Goal: Task Accomplishment & Management: Use online tool/utility

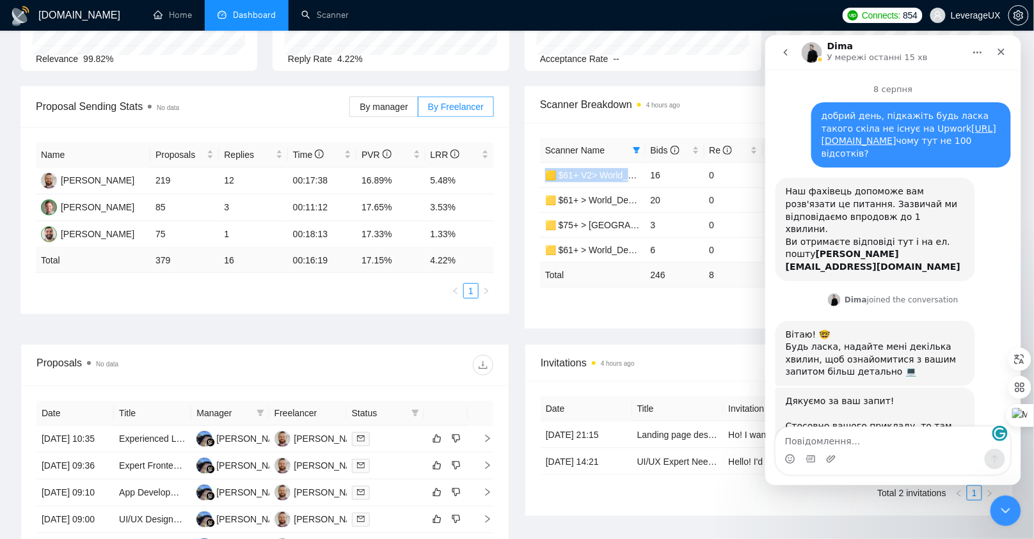
scroll to position [1, 0]
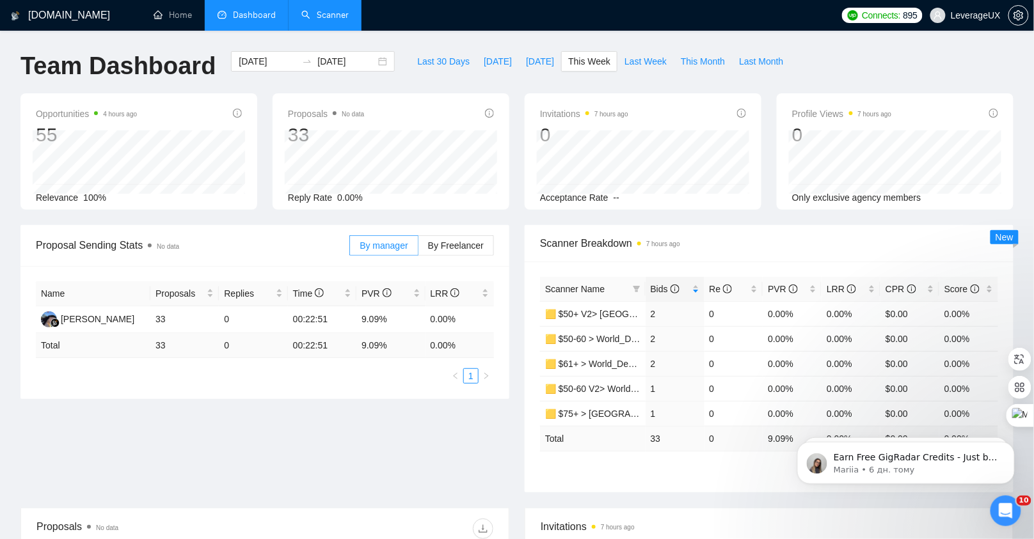
click at [324, 17] on link "Scanner" at bounding box center [324, 15] width 47 height 11
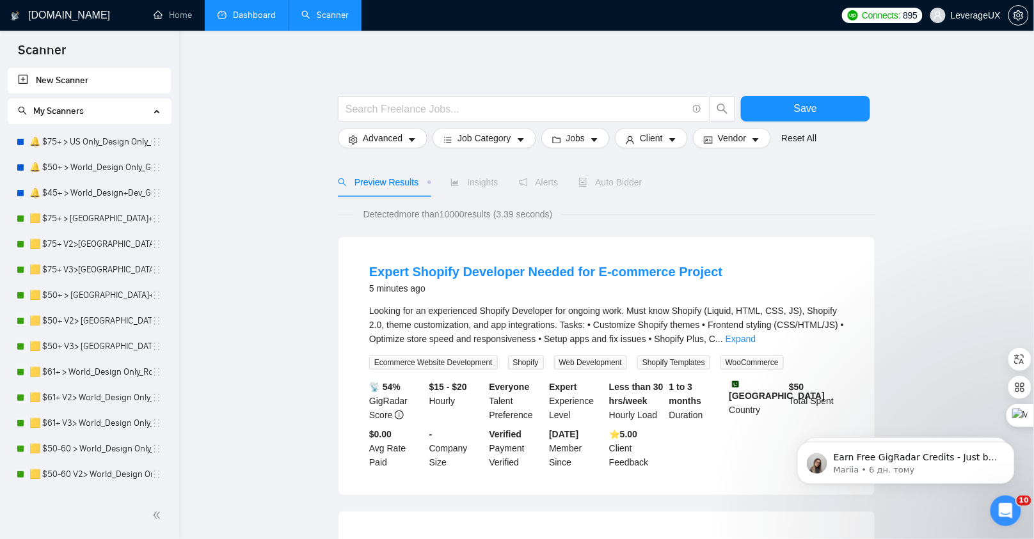
click at [250, 20] on link "Dashboard" at bounding box center [246, 15] width 58 height 11
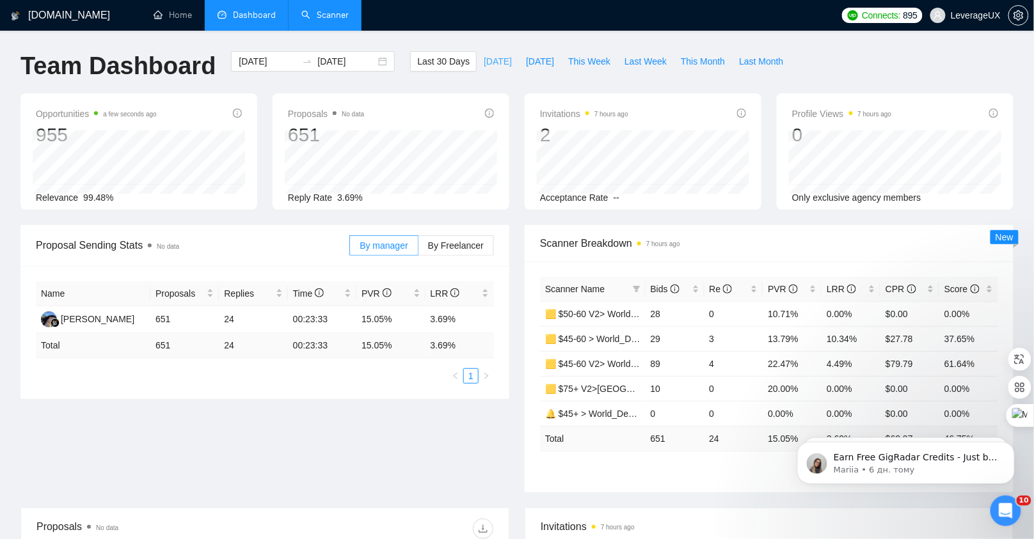
click at [498, 62] on button "Today" at bounding box center [497, 61] width 42 height 20
click at [544, 61] on span "Yesterday" at bounding box center [540, 61] width 28 height 14
type input "2025-08-18"
click at [659, 290] on span "Bids" at bounding box center [664, 289] width 29 height 10
click at [659, 288] on span "Bids" at bounding box center [664, 289] width 29 height 10
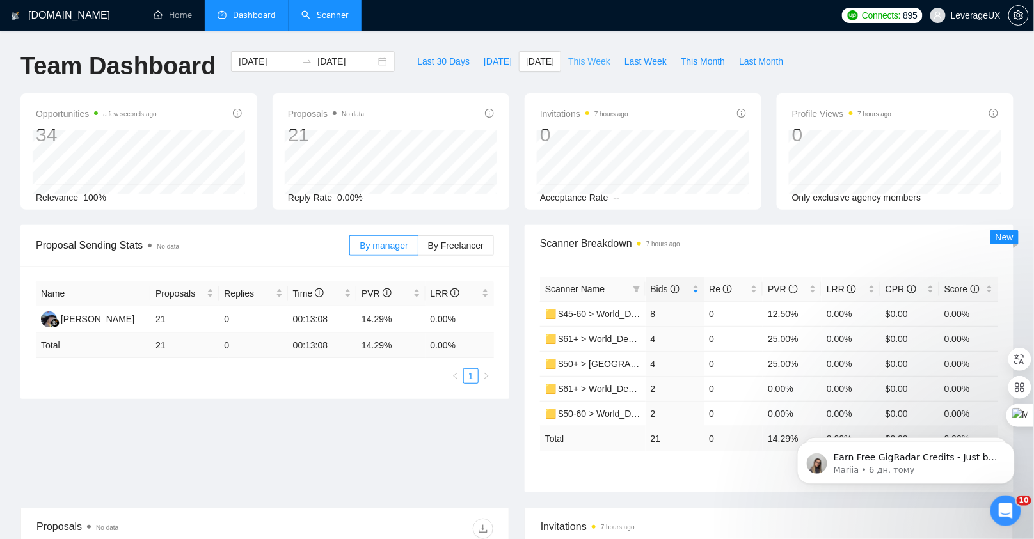
click at [594, 65] on span "This Week" at bounding box center [589, 61] width 42 height 14
type input "2025-08-24"
click at [630, 61] on span "Last Week" at bounding box center [645, 61] width 42 height 14
type input "2025-08-11"
type input "2025-08-17"
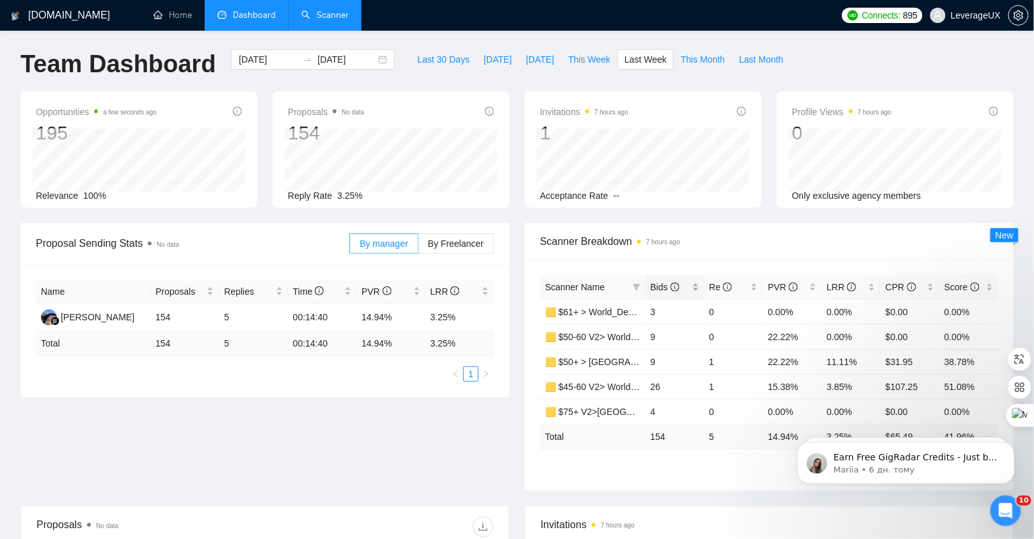
scroll to position [3, 0]
click at [664, 287] on span "Bids" at bounding box center [664, 286] width 29 height 10
click at [697, 56] on span "This Month" at bounding box center [703, 59] width 44 height 14
type input "2025-08-01"
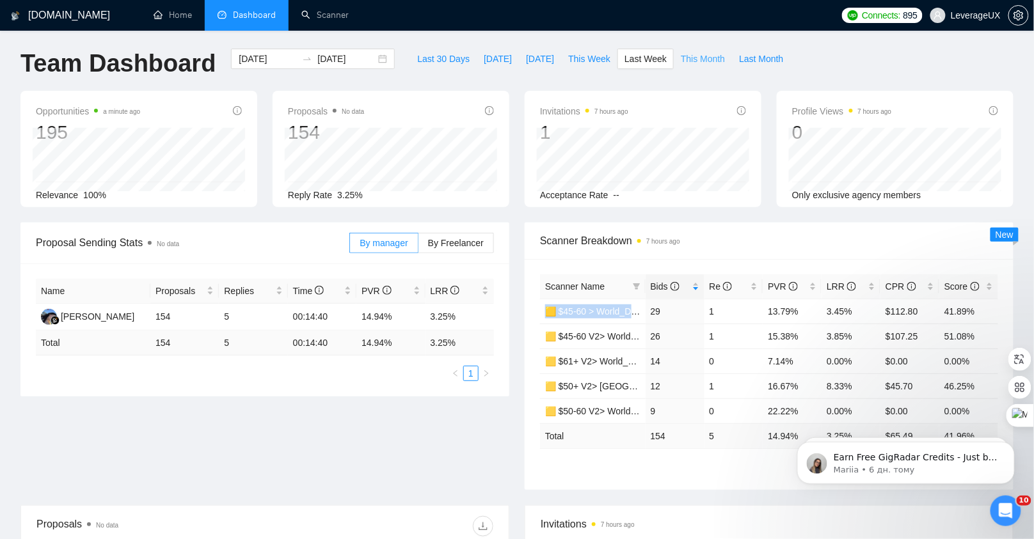
type input "2025-08-31"
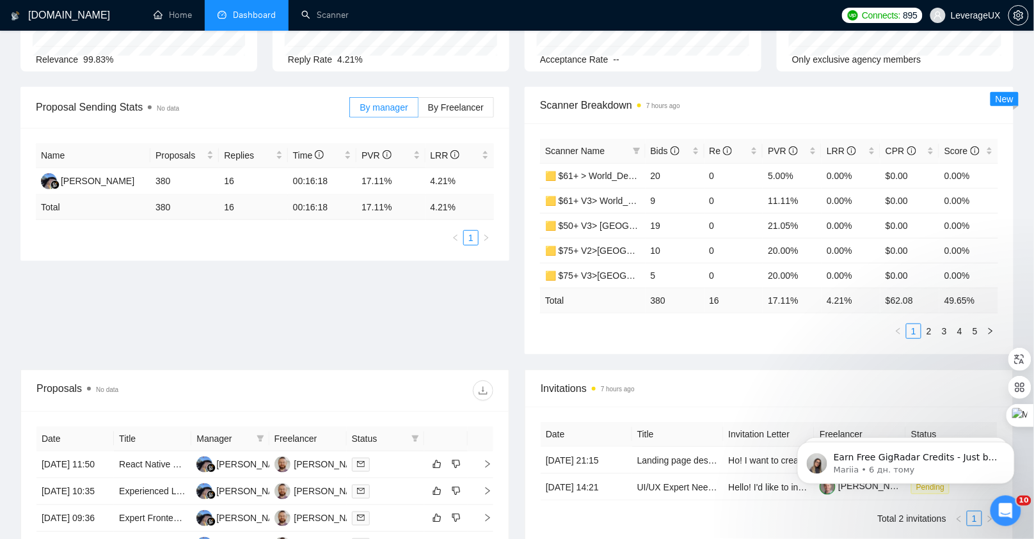
scroll to position [141, 0]
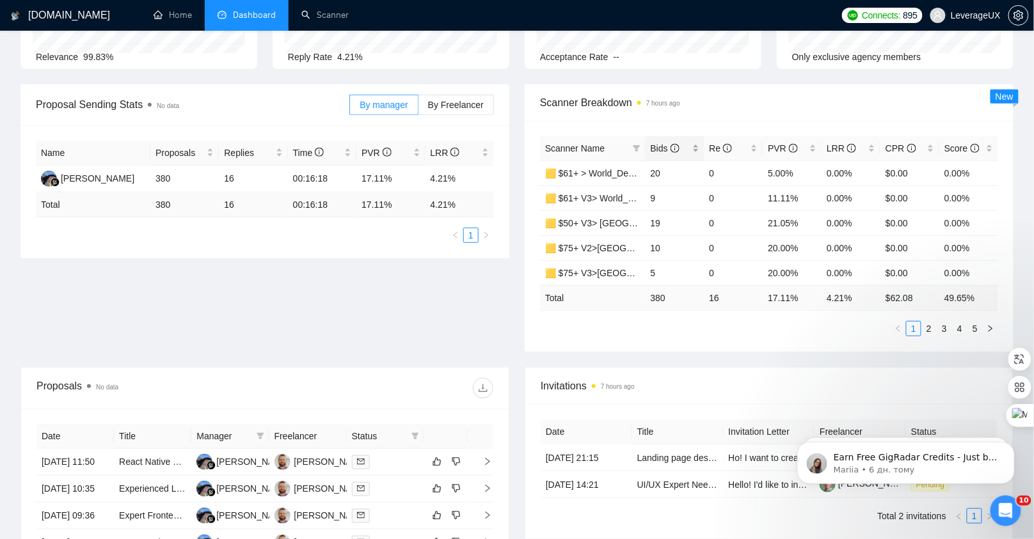
click at [662, 145] on span "Bids" at bounding box center [664, 148] width 29 height 10
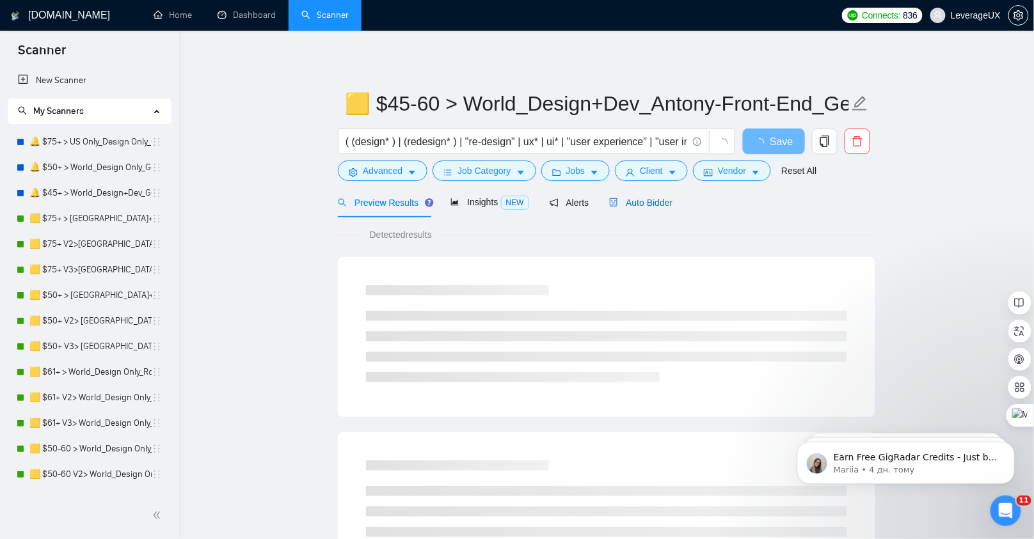
click at [633, 201] on span "Auto Bidder" at bounding box center [640, 203] width 63 height 10
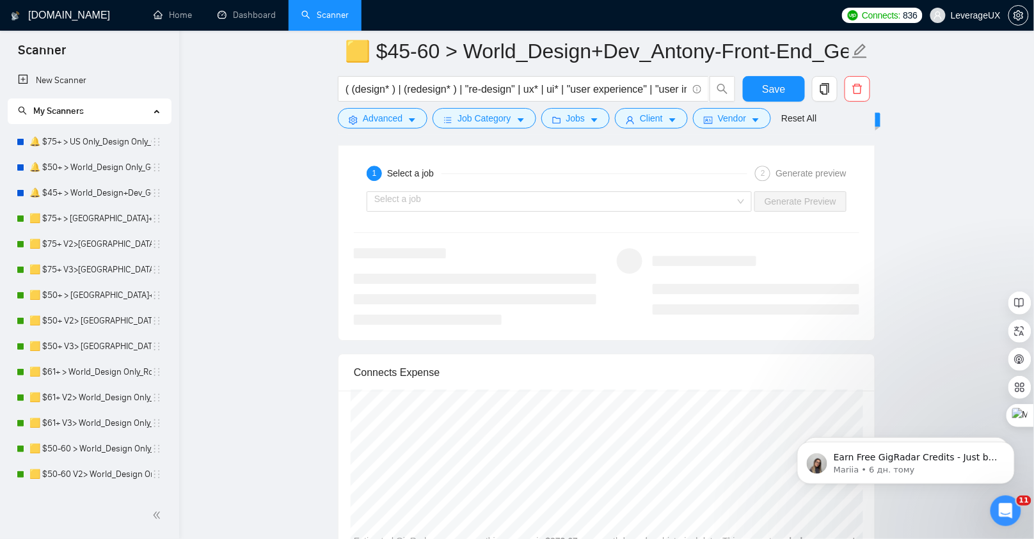
scroll to position [2650, 0]
click at [448, 193] on input "search" at bounding box center [554, 202] width 361 height 19
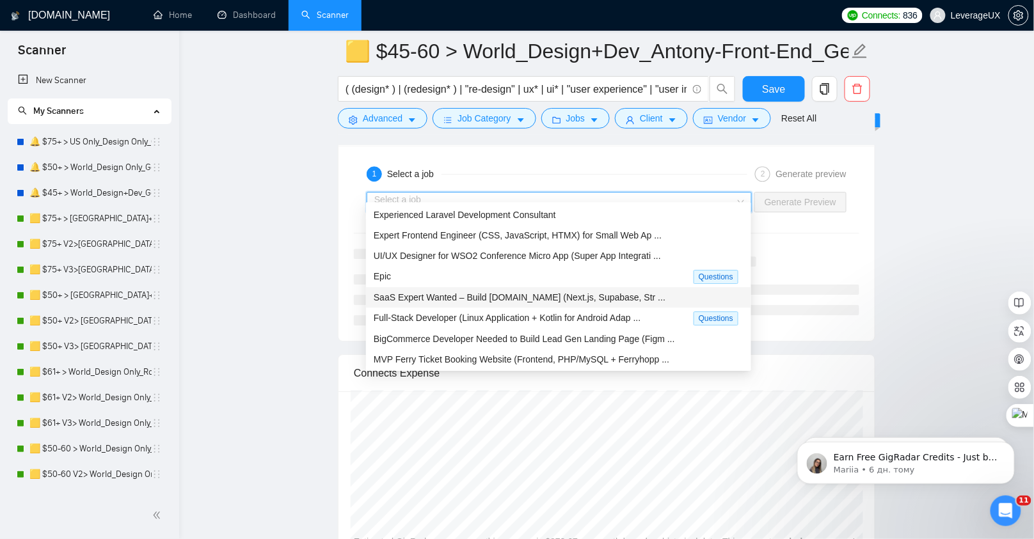
click at [463, 298] on span "SaaS Expert Wanted – Build [DOMAIN_NAME] (Next.js, Supabase, Str ..." at bounding box center [520, 297] width 292 height 10
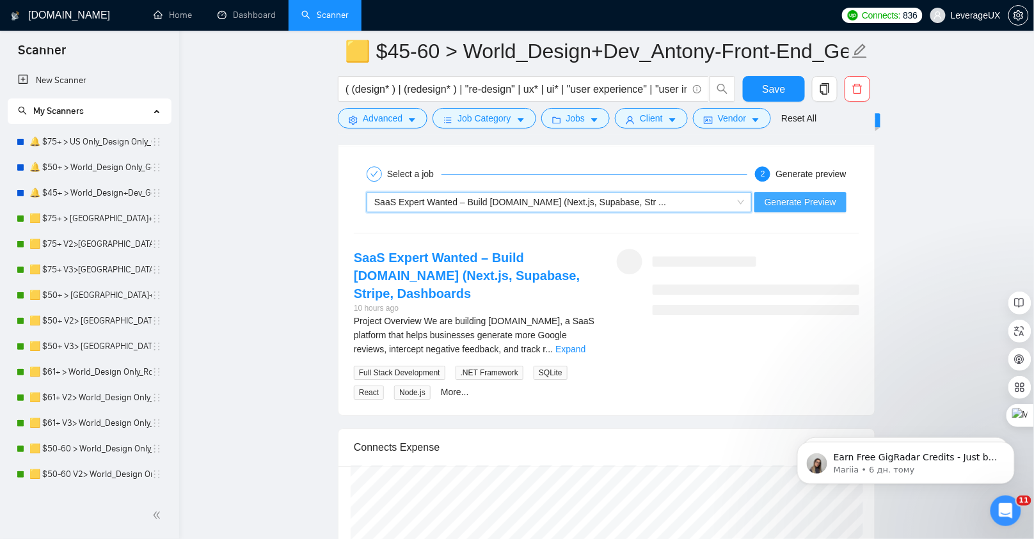
click at [791, 200] on div "~021957644951524987661 SaaS Expert Wanted – Build ReviewSpark.io (Next.js, Supa…" at bounding box center [606, 202] width 508 height 31
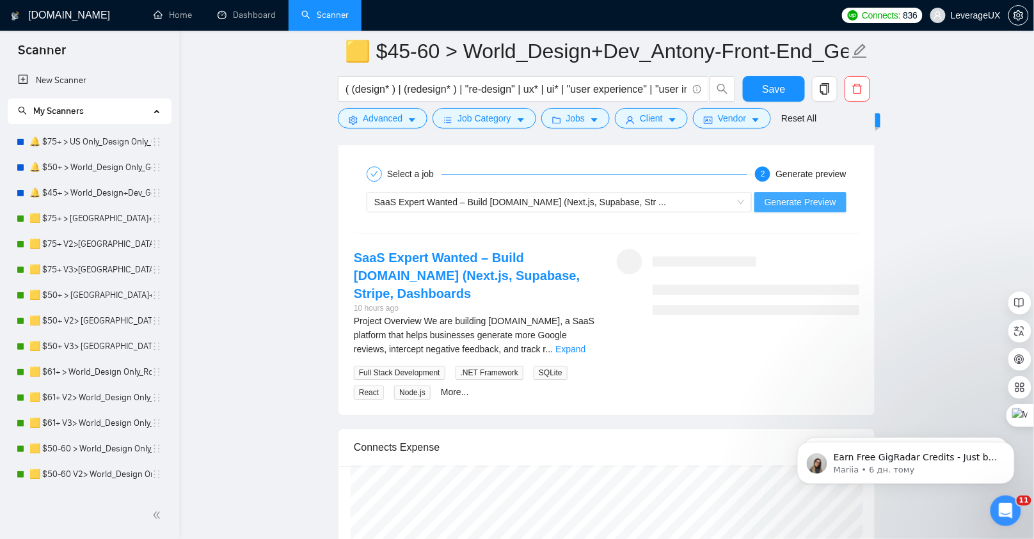
click at [791, 195] on span "Generate Preview" at bounding box center [800, 202] width 72 height 14
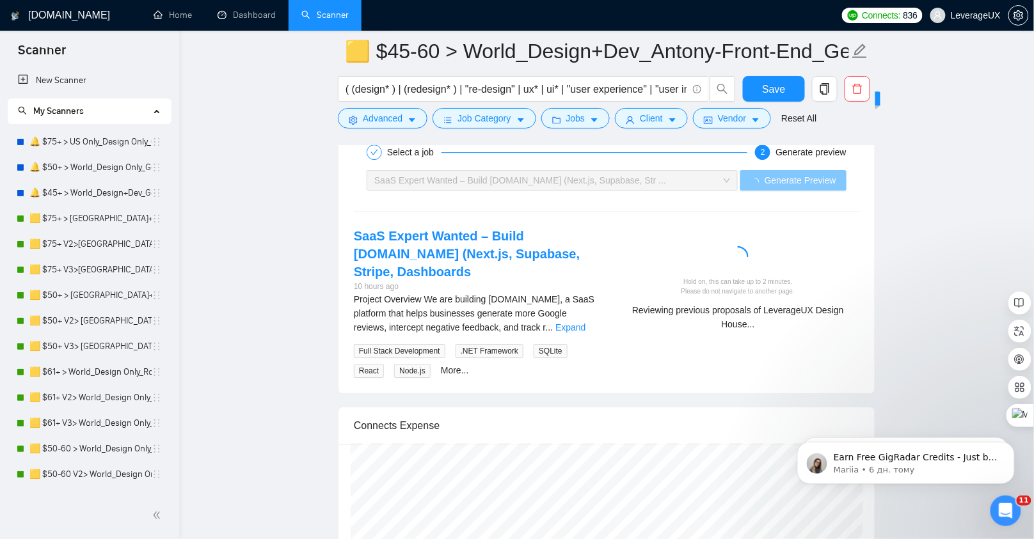
scroll to position [2674, 0]
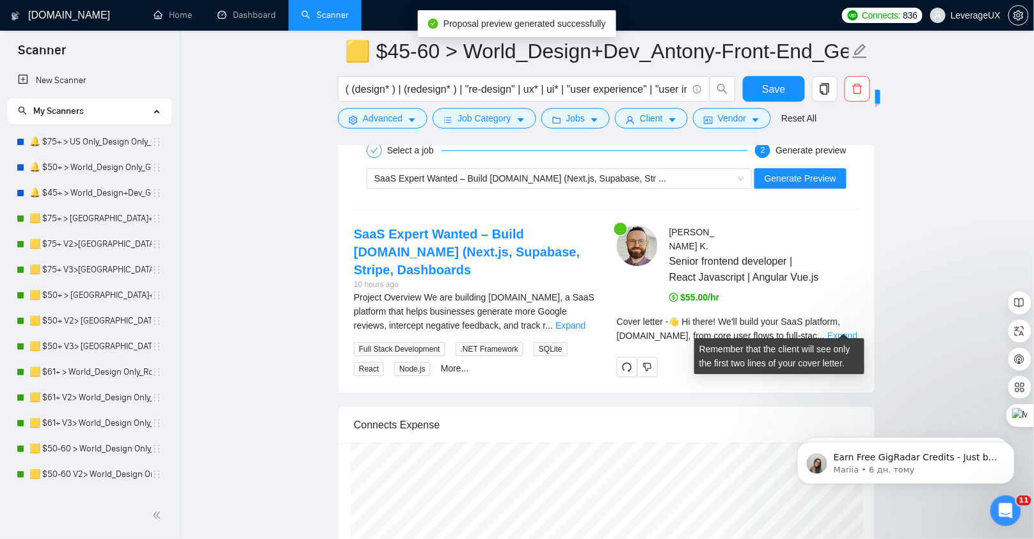
click at [834, 331] on link "Expand" at bounding box center [842, 336] width 30 height 10
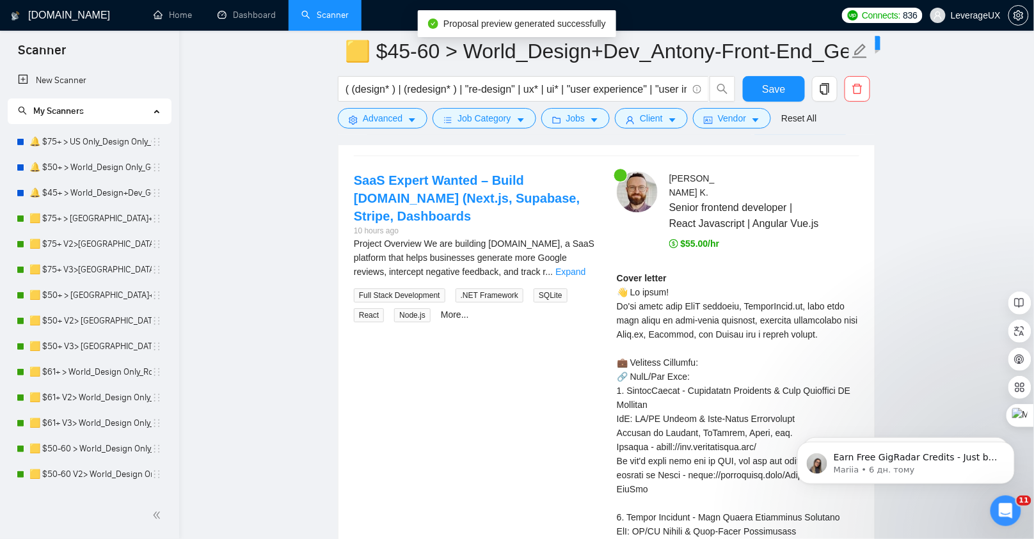
scroll to position [2760, 0]
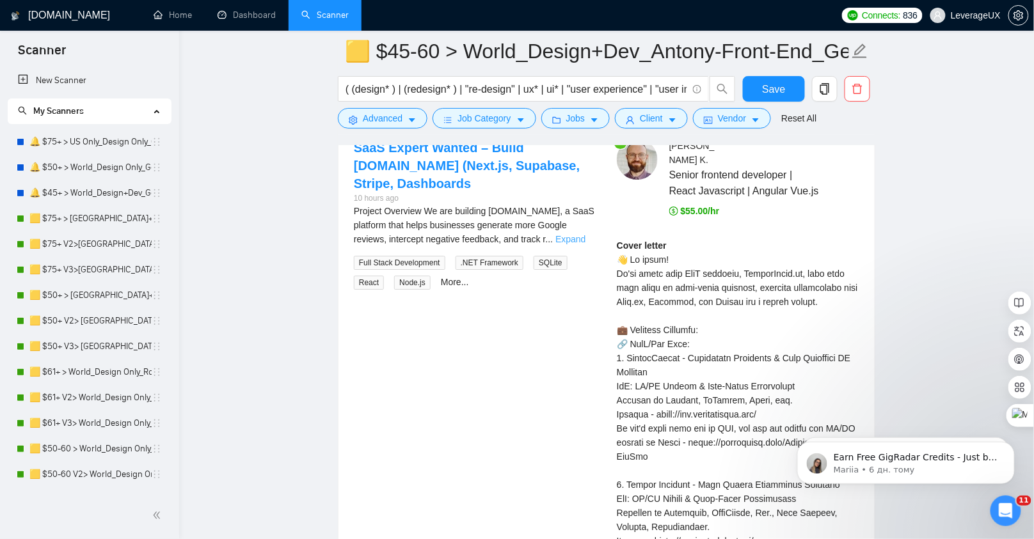
click at [577, 234] on link "Expand" at bounding box center [570, 239] width 30 height 10
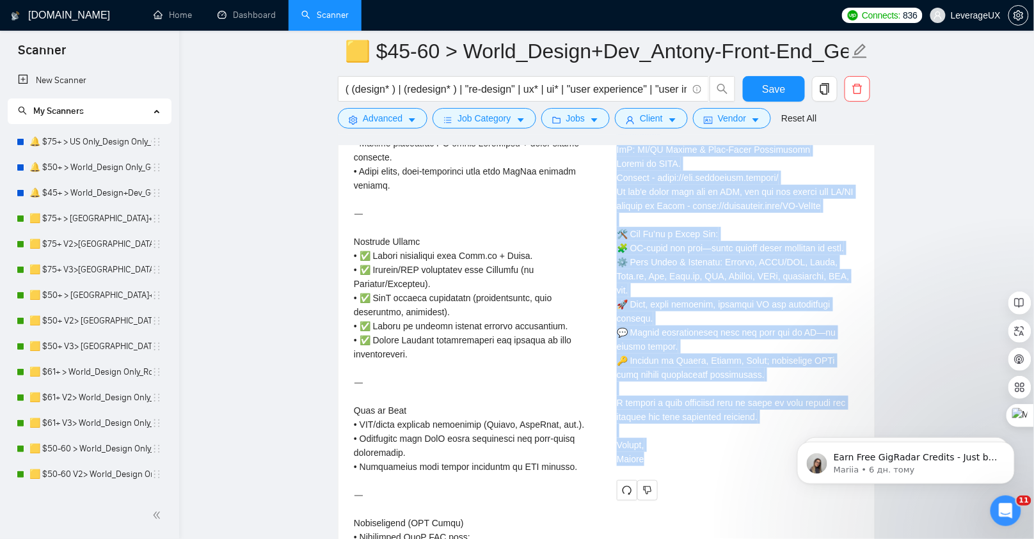
scroll to position [3315, 0]
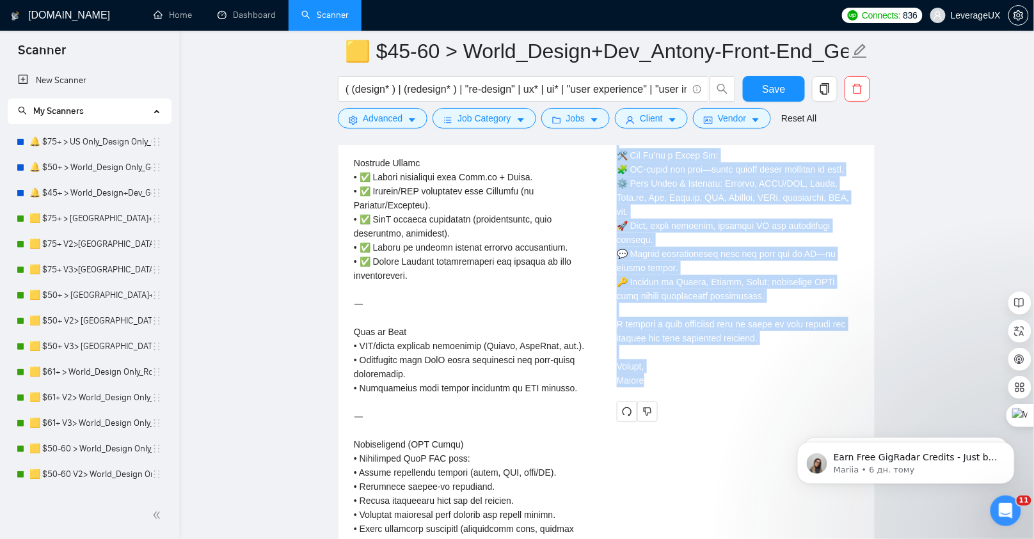
drag, startPoint x: 617, startPoint y: 278, endPoint x: 693, endPoint y: 411, distance: 153.3
click at [693, 388] on div "Cover letter" at bounding box center [738, 36] width 242 height 704
copy div "Cover letter 👋 Hi there! We'll build your SaaS platform, ReviewSpark.io, from c…"
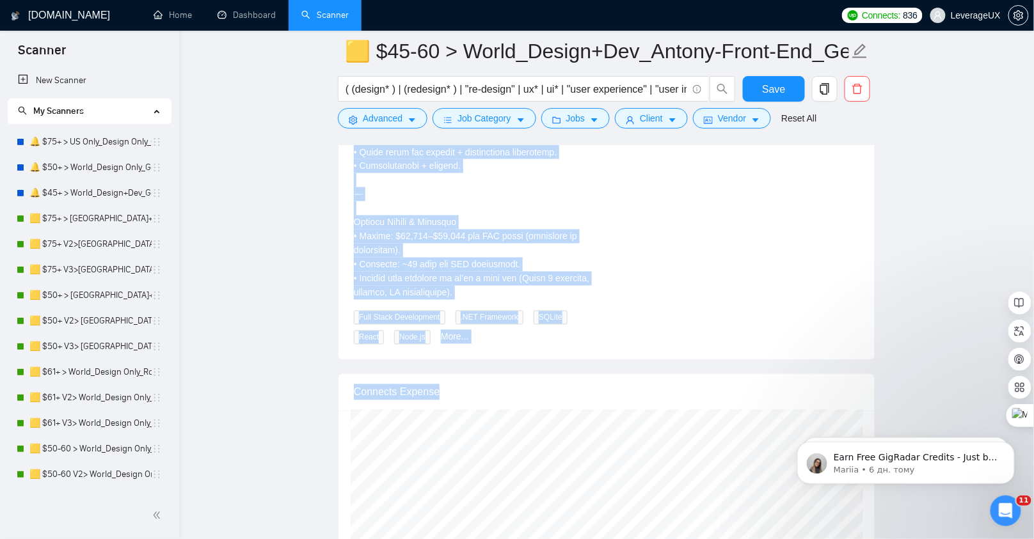
scroll to position [3835, 0]
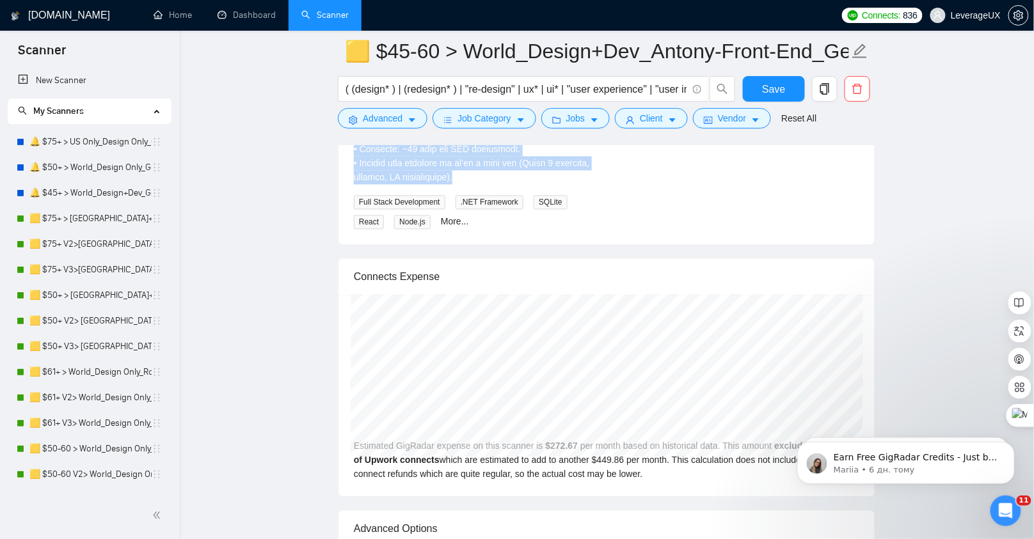
drag, startPoint x: 358, startPoint y: 271, endPoint x: 536, endPoint y: 206, distance: 189.8
copy div "We are building ReviewSpark.io, a SaaS platform that helps businesses generate …"
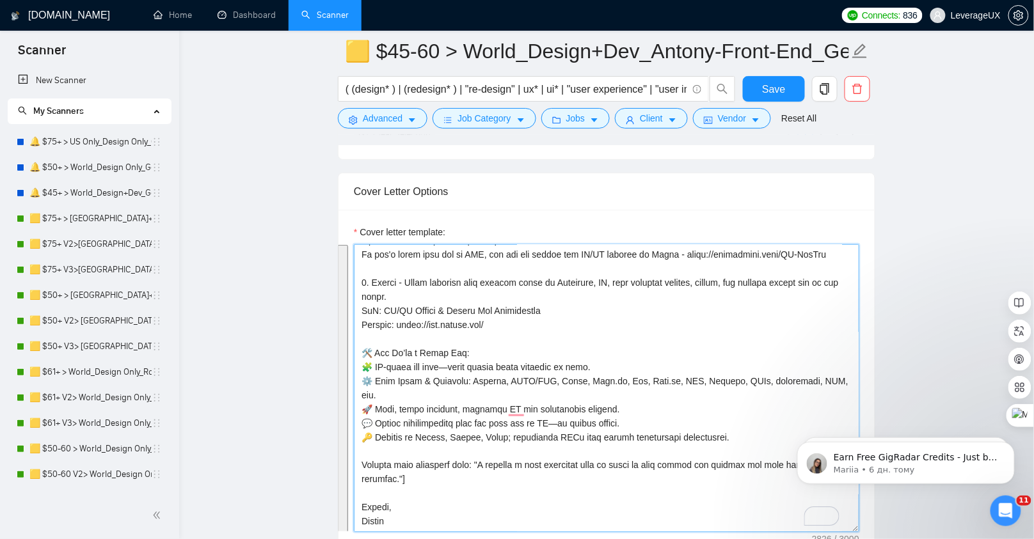
scroll to position [0, 0]
drag, startPoint x: 404, startPoint y: 382, endPoint x: 557, endPoint y: 524, distance: 209.5
click at [557, 524] on div "Cover letter template:" at bounding box center [606, 386] width 536 height 353
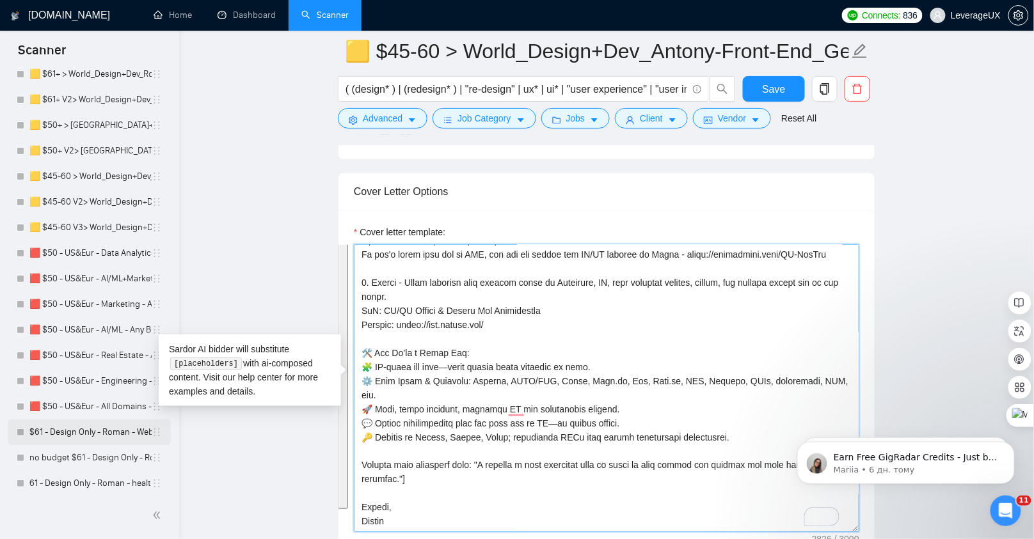
scroll to position [606, 0]
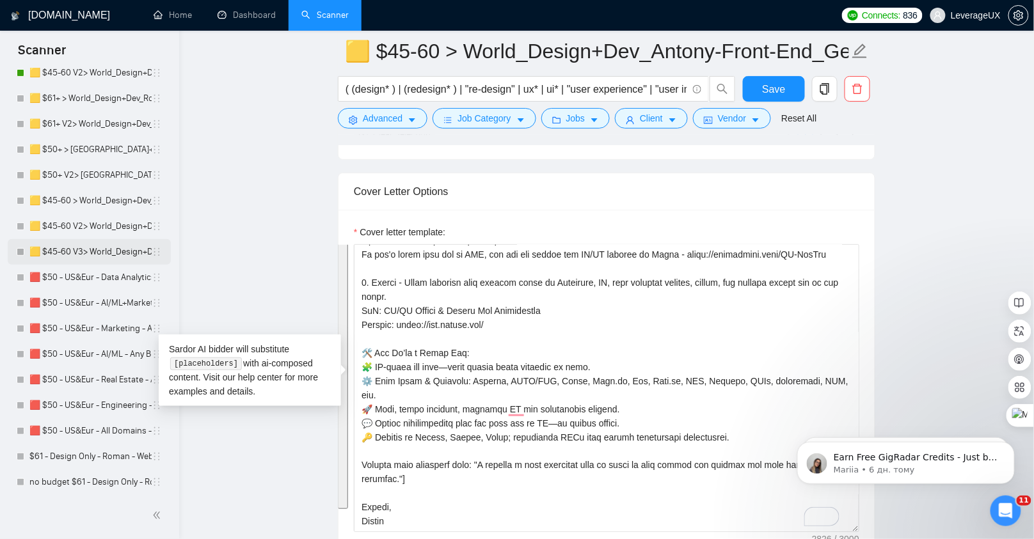
click at [93, 251] on link "🟨 $45-60 V3> World_Design+Dev_Antony-Front-End_General" at bounding box center [90, 252] width 122 height 26
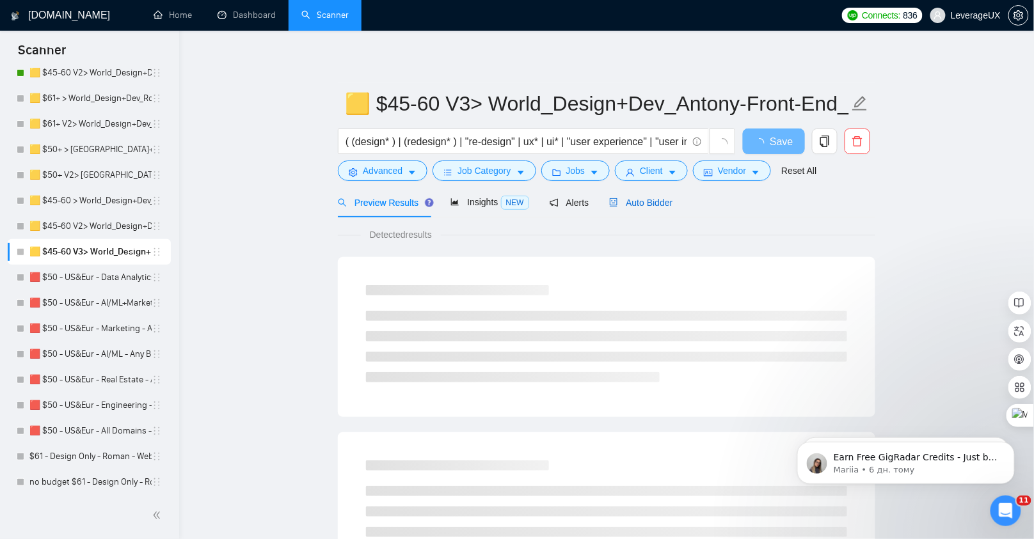
click at [652, 201] on span "Auto Bidder" at bounding box center [640, 203] width 63 height 10
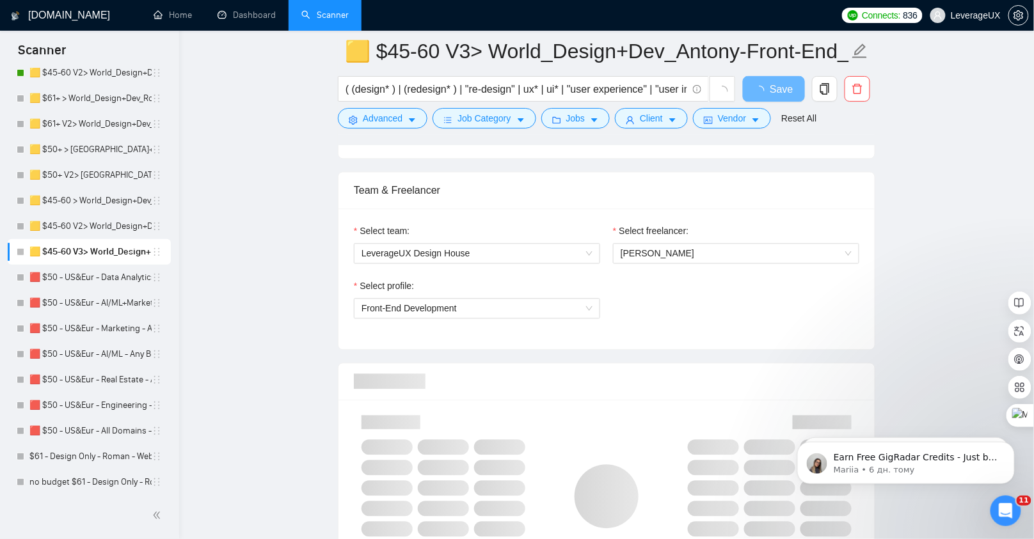
scroll to position [1014, 0]
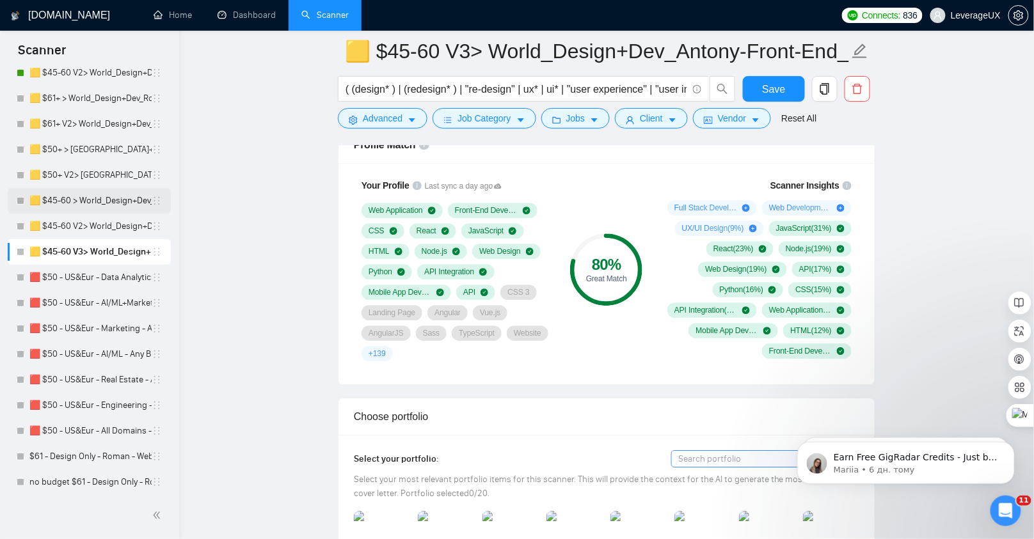
click at [99, 205] on link "🟨 $45-60 > World_Design+Dev_Roman-WebDesign_General" at bounding box center [90, 201] width 122 height 26
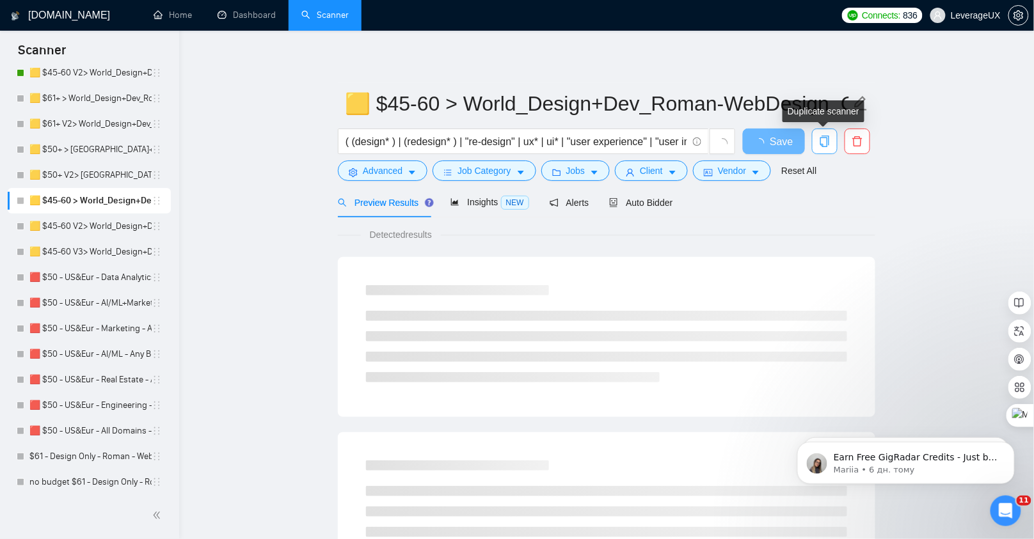
click at [831, 141] on span "copy" at bounding box center [824, 142] width 24 height 12
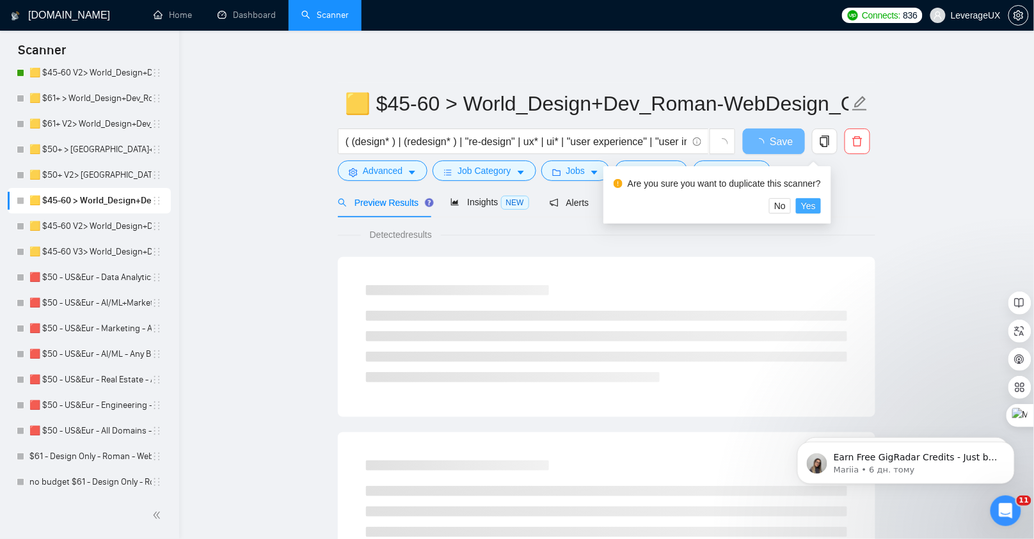
click at [814, 203] on span "Yes" at bounding box center [808, 206] width 15 height 14
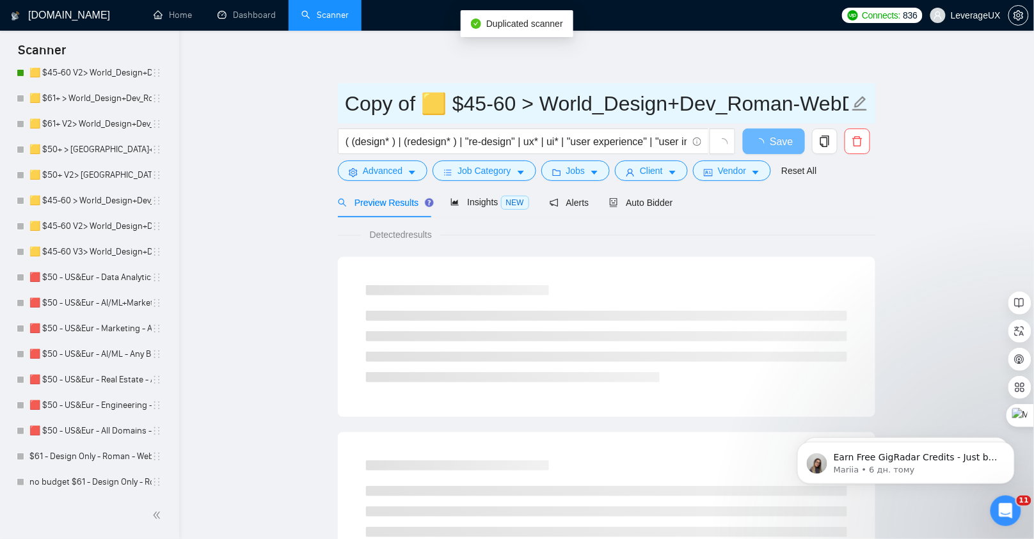
click at [420, 104] on input "Copy of 🟨 $45-60 > World_Design+Dev_Roman-WebDesign_General" at bounding box center [597, 104] width 504 height 32
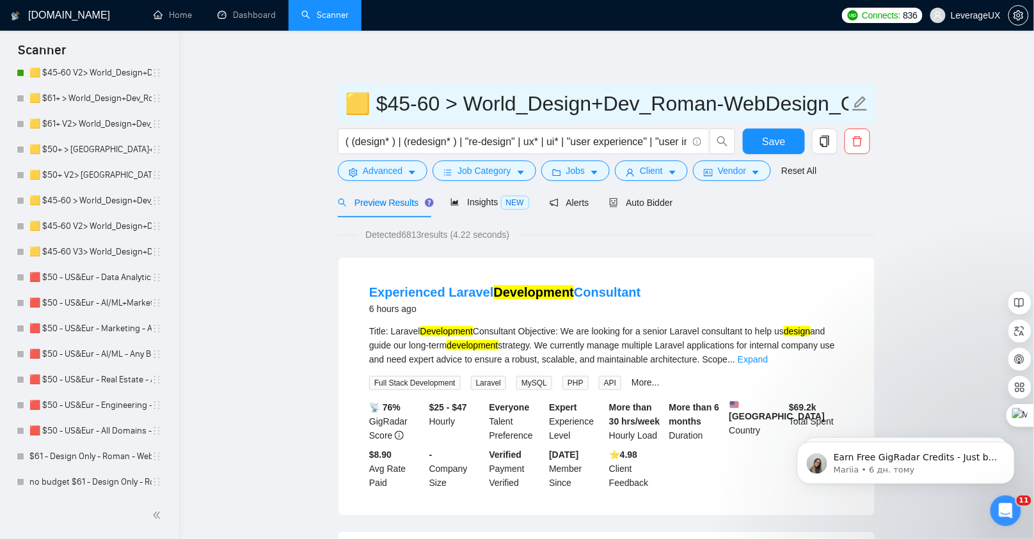
click at [449, 104] on input "🟨 $45-60 > World_Design+Dev_Roman-WebDesign_General" at bounding box center [597, 104] width 504 height 32
type input "🟨 $45-60 V4> World_Design+Dev_Roman-WebDesign_General"
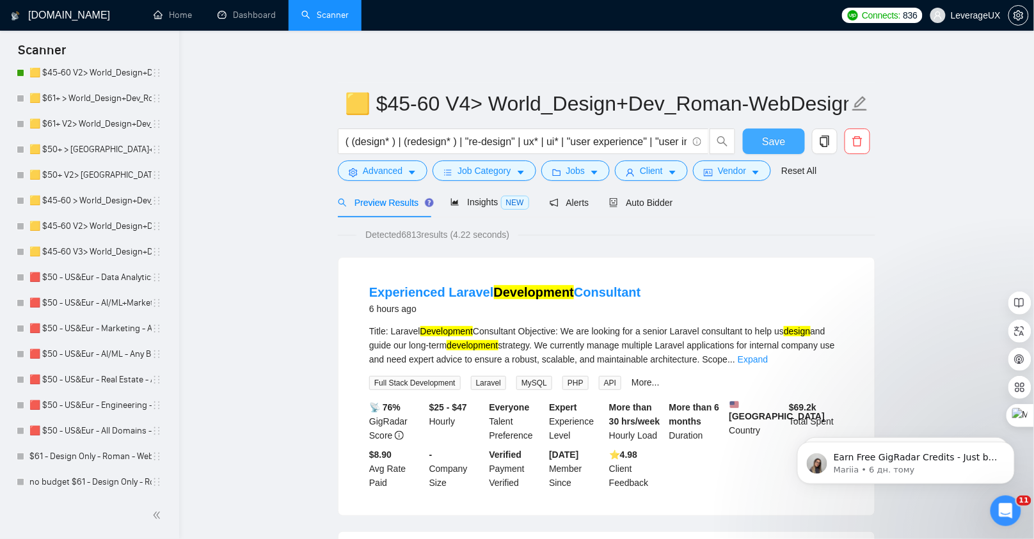
click at [764, 148] on span "Save" at bounding box center [773, 142] width 23 height 16
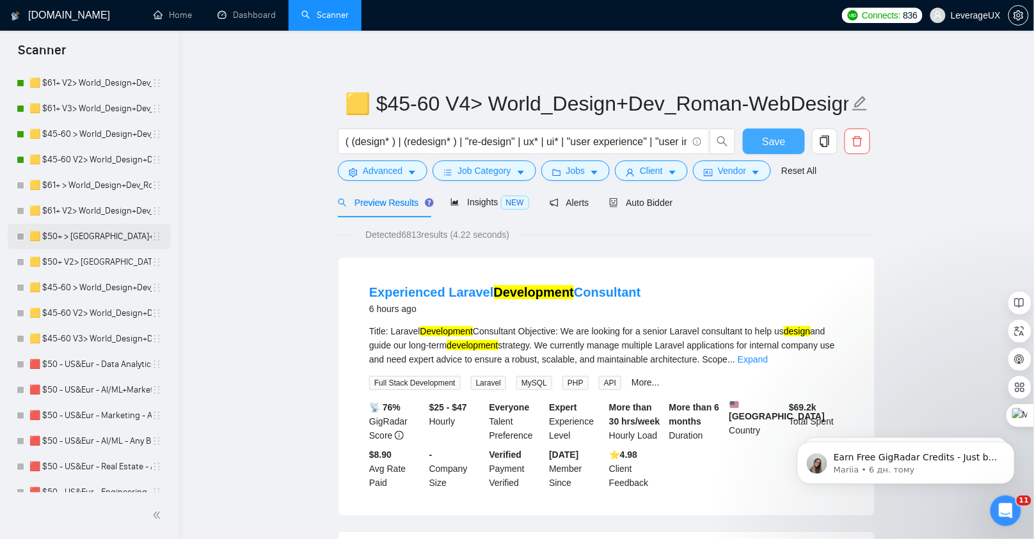
scroll to position [519, 0]
click at [114, 136] on link "🟨 $45-60 > World_Design+Dev_Antony-Front-End_General" at bounding box center [90, 135] width 122 height 26
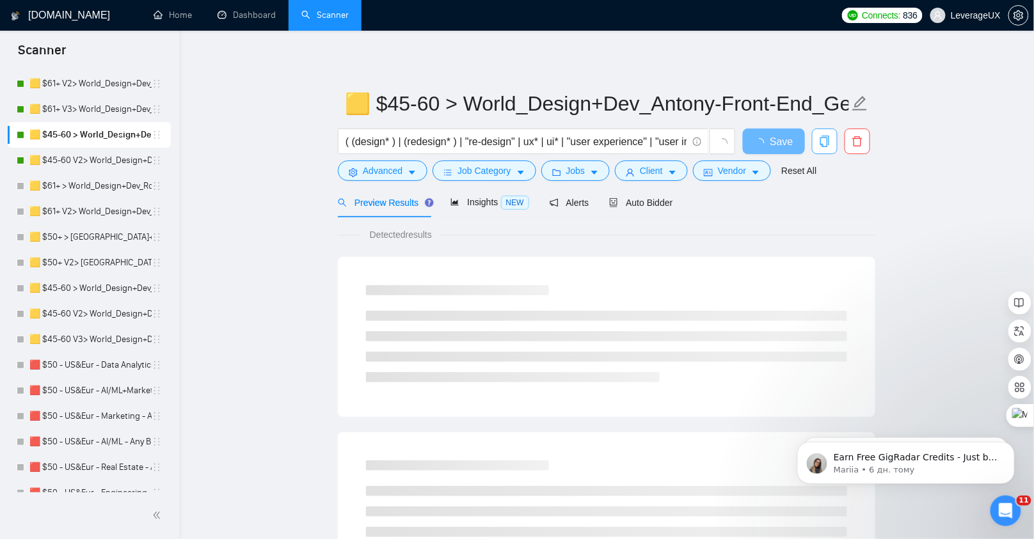
click at [824, 139] on icon "copy" at bounding box center [825, 142] width 12 height 12
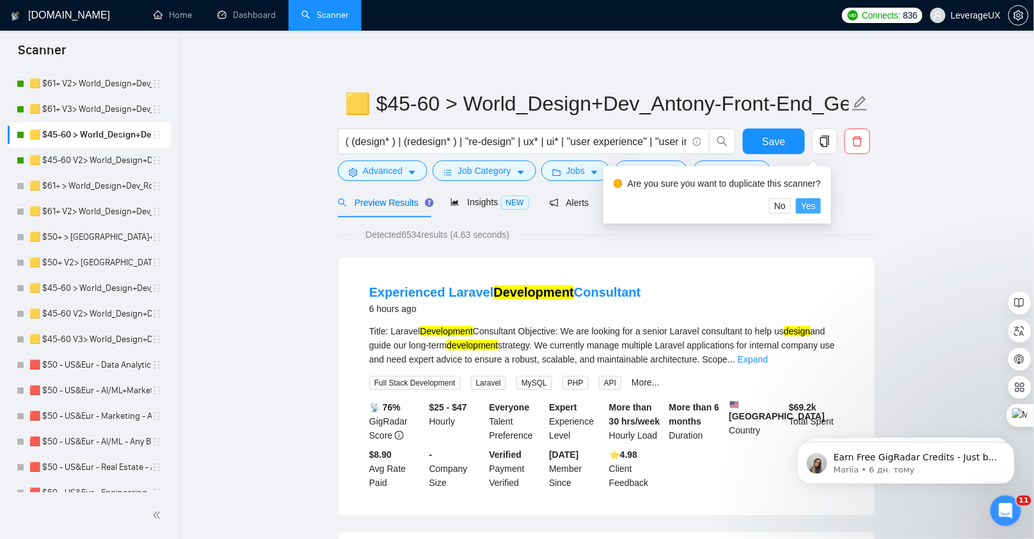
click at [814, 212] on span "Yes" at bounding box center [808, 206] width 15 height 14
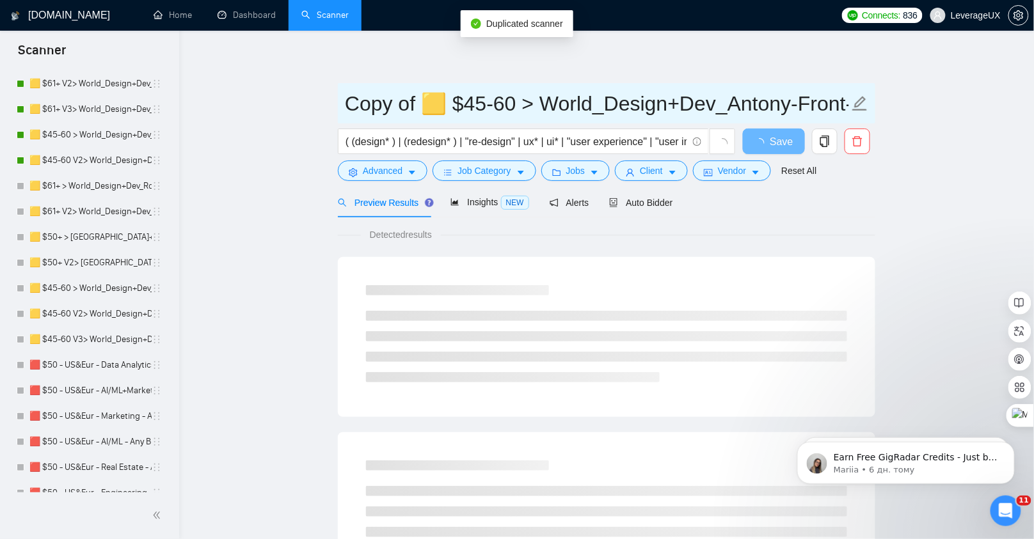
click at [422, 104] on input "Copy of 🟨 $45-60 > World_Design+Dev_Antony-Front-End_General" at bounding box center [597, 104] width 504 height 32
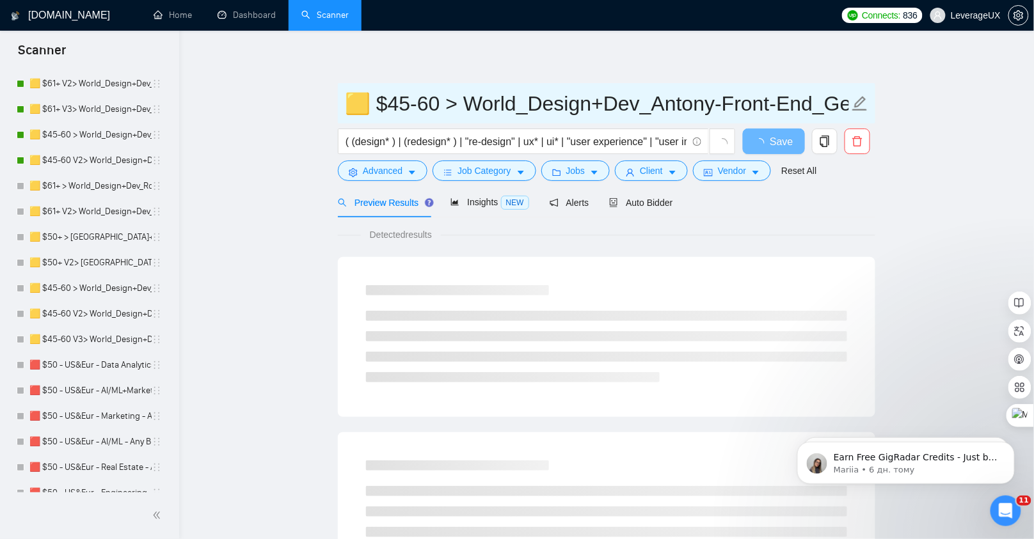
click at [447, 107] on input "🟨 $45-60 > World_Design+Dev_Antony-Front-End_General" at bounding box center [597, 104] width 504 height 32
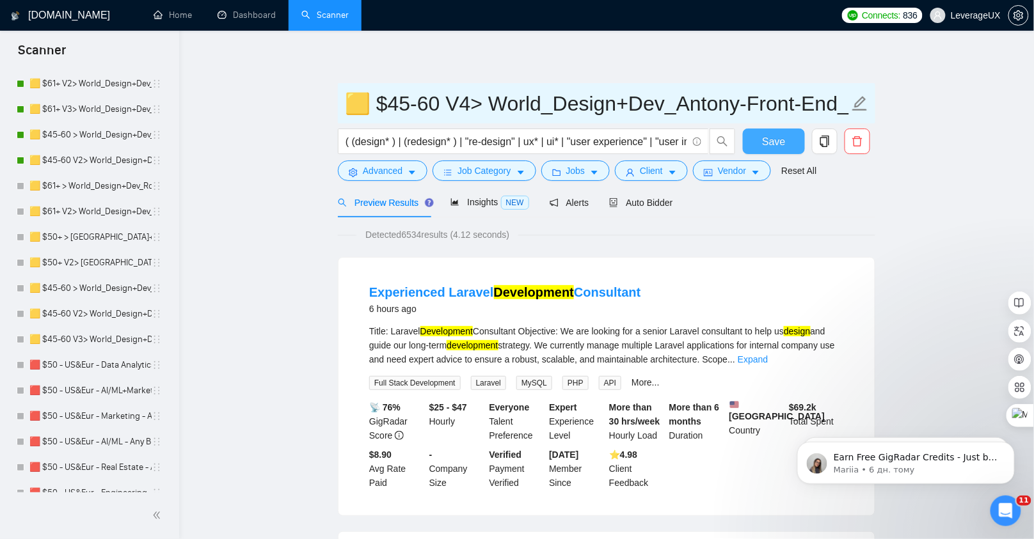
type input "🟨 $45-60 V4> World_Design+Dev_Antony-Front-End_General"
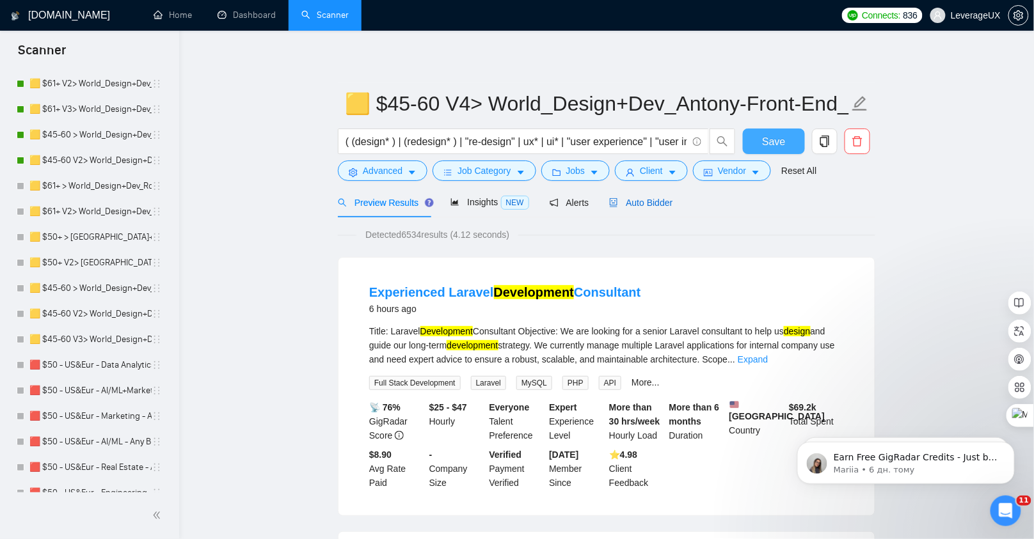
click at [648, 202] on span "Auto Bidder" at bounding box center [640, 203] width 63 height 10
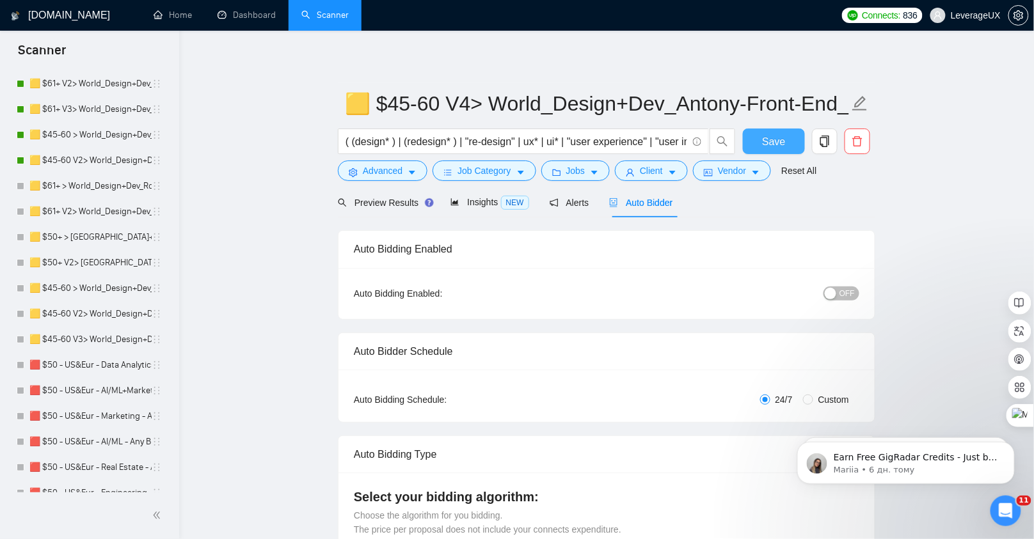
click at [765, 145] on span "Save" at bounding box center [773, 142] width 23 height 16
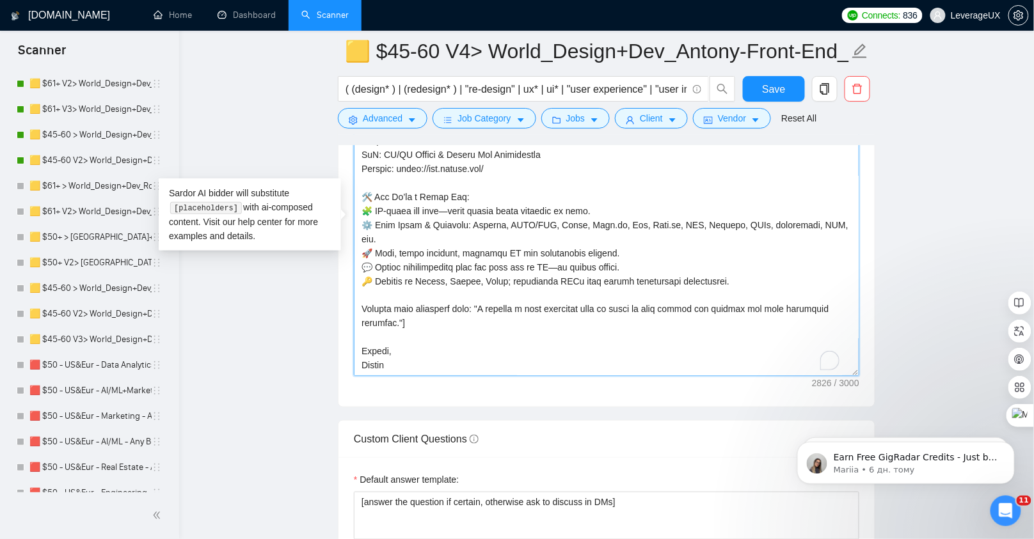
scroll to position [590, 0]
drag, startPoint x: 425, startPoint y: 359, endPoint x: 358, endPoint y: 106, distance: 262.0
click at [358, 106] on div "🟨 $45-60 V4> World_Design+Dev_Antony-Front-End_General ( (design* ) | (redesign…" at bounding box center [606, 150] width 537 height 3655
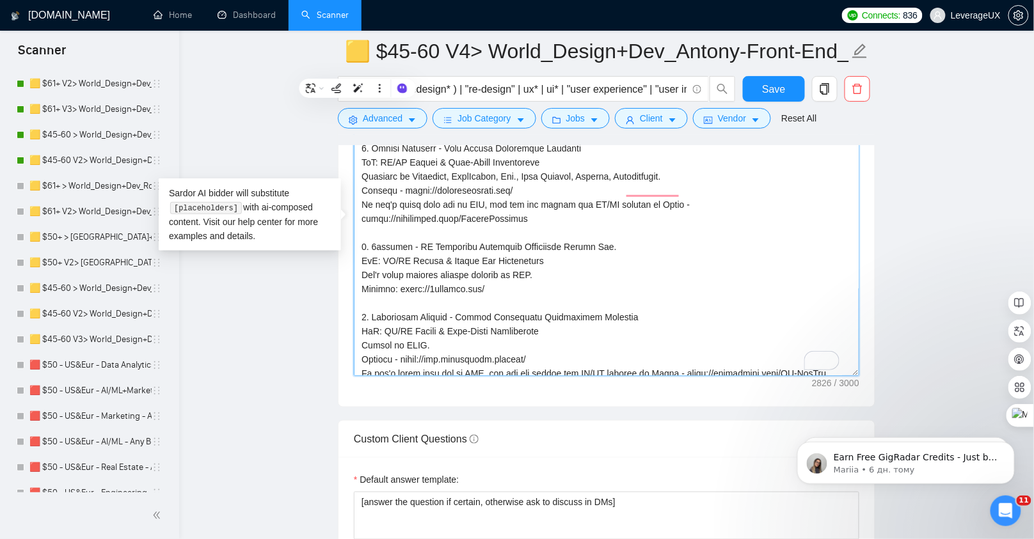
type textarea "👋 Hi there! [Analyze the client's job description and understand what exact ser…"
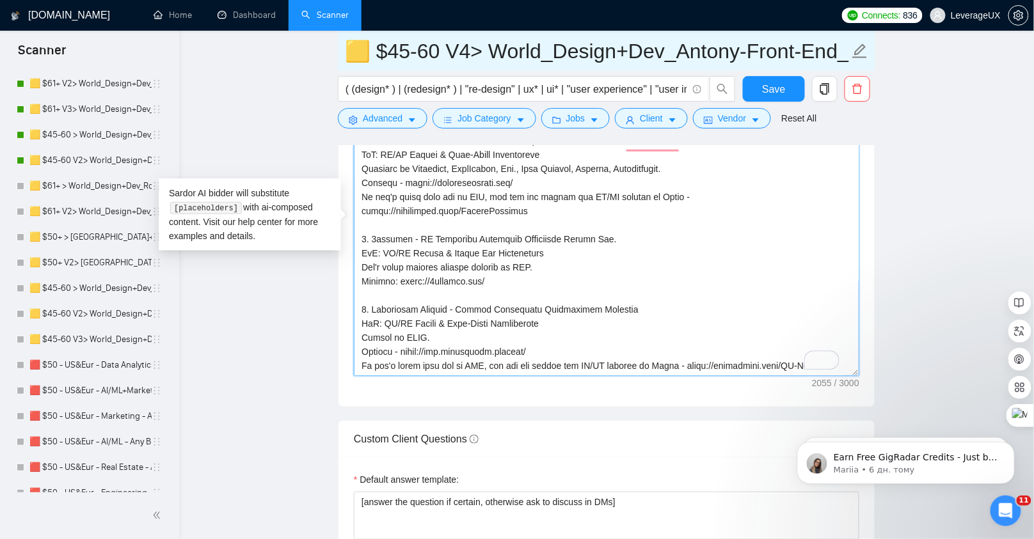
scroll to position [0, 0]
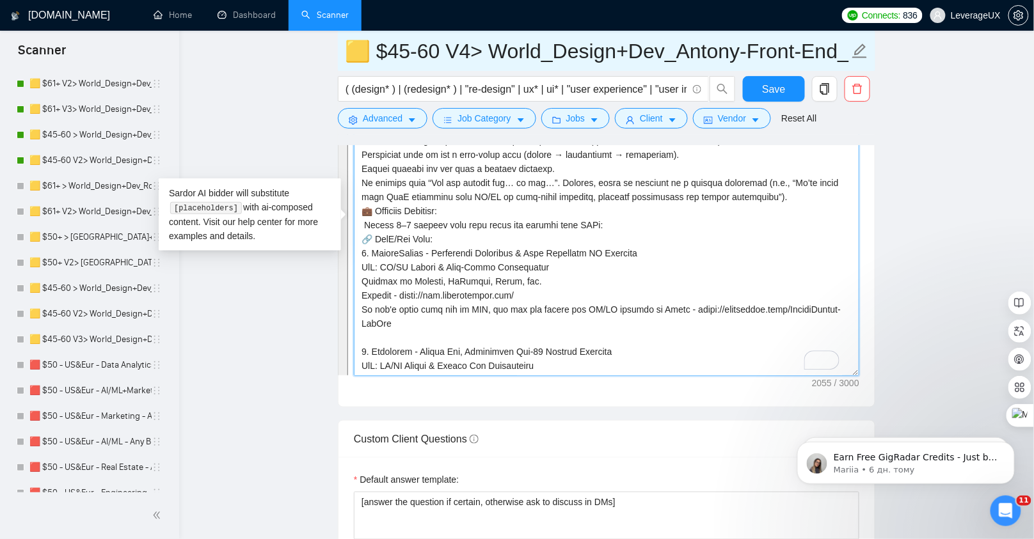
drag, startPoint x: 388, startPoint y: 335, endPoint x: 349, endPoint y: 59, distance: 278.4
click at [349, 59] on div "🟨 $45-60 V4> World_Design+Dev_Antony-Front-End_General ( (design* ) | (redesign…" at bounding box center [606, 150] width 537 height 3655
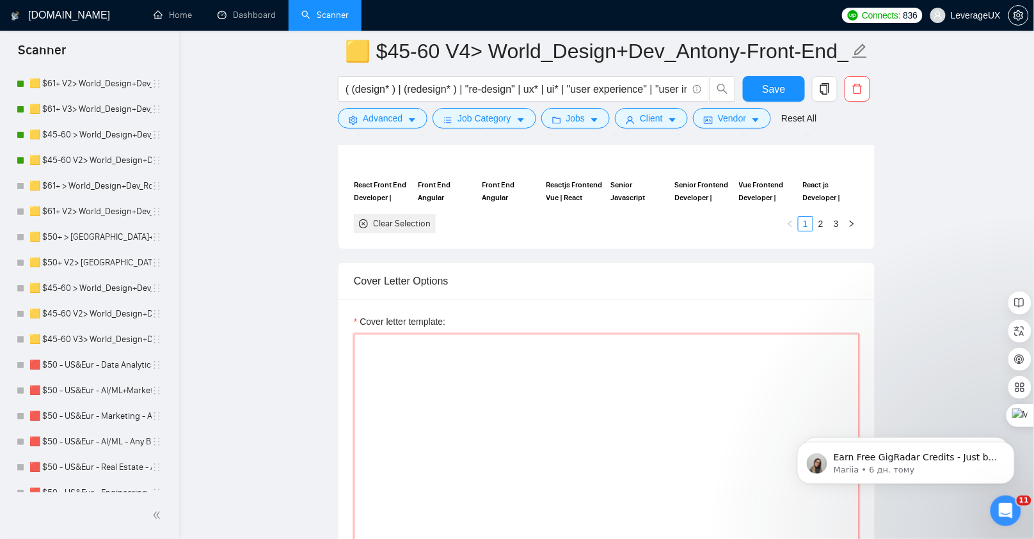
scroll to position [1486, 0]
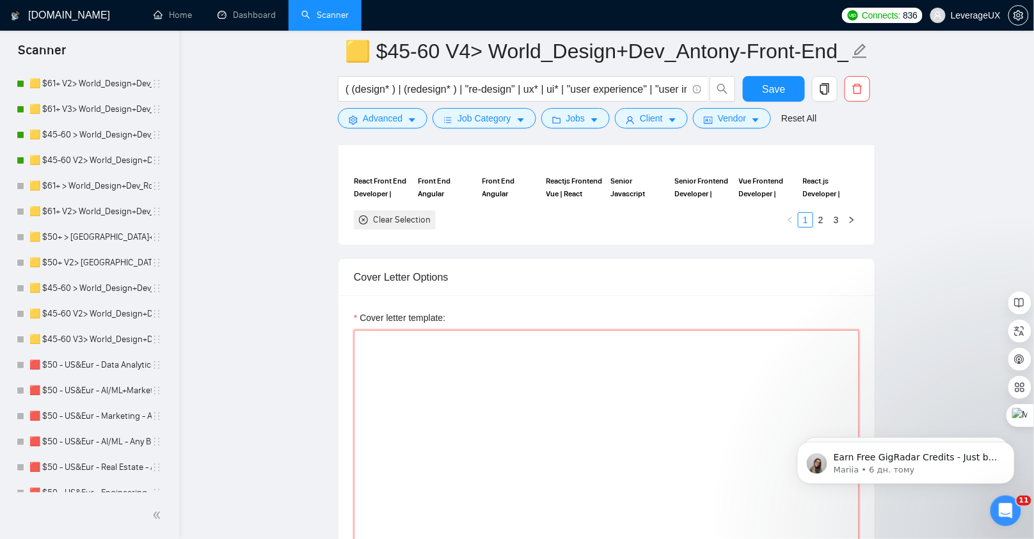
paste textarea "👋 Hi there! [Analyze the client’s job description and extract the exact deliver…"
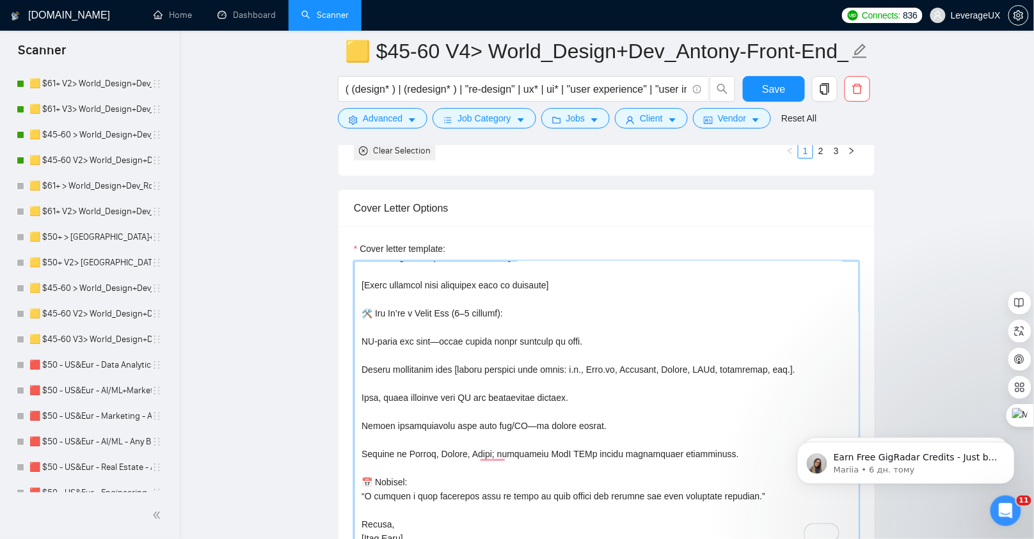
scroll to position [181, 0]
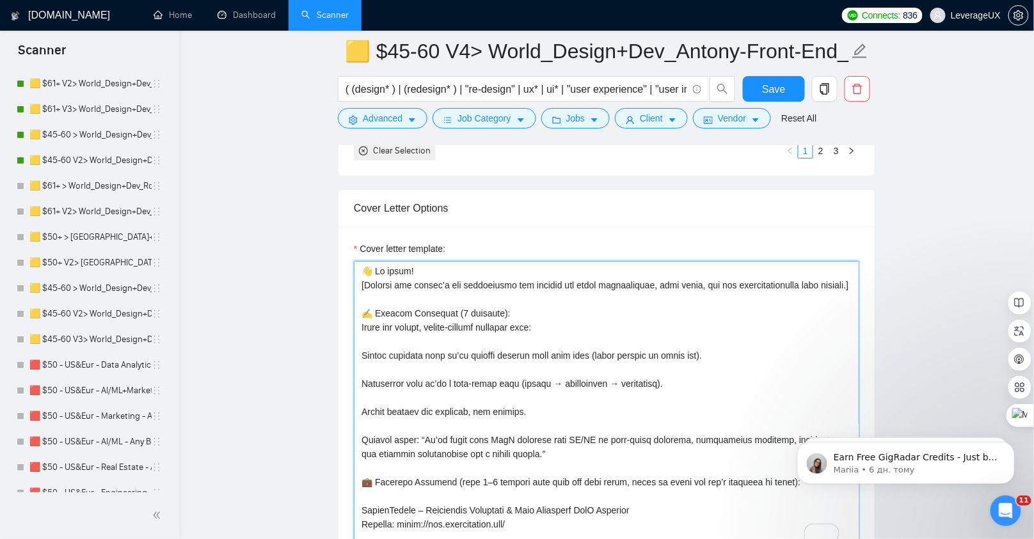
click at [384, 351] on textarea "Cover letter template:" at bounding box center [606, 405] width 505 height 288
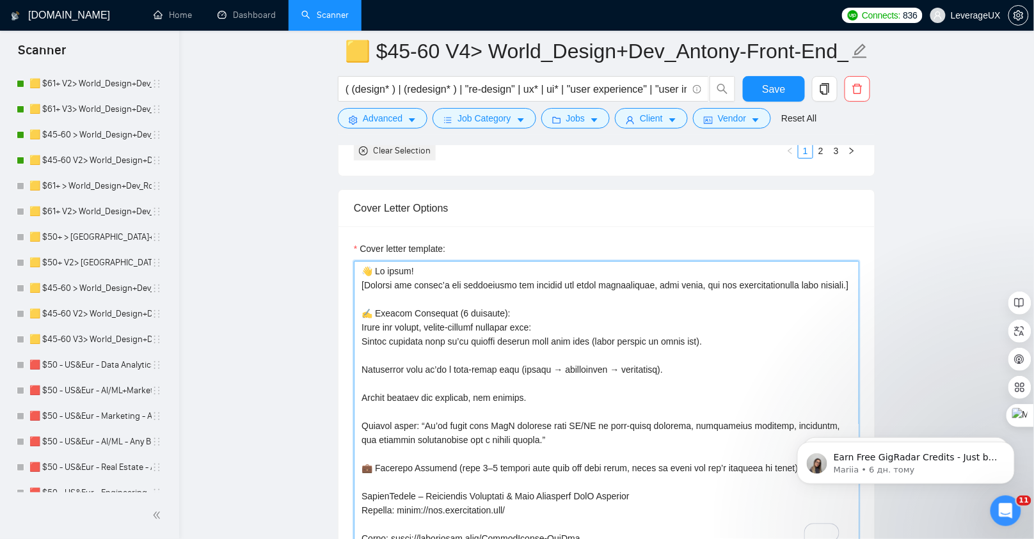
click at [379, 363] on textarea "Cover letter template:" at bounding box center [606, 405] width 505 height 288
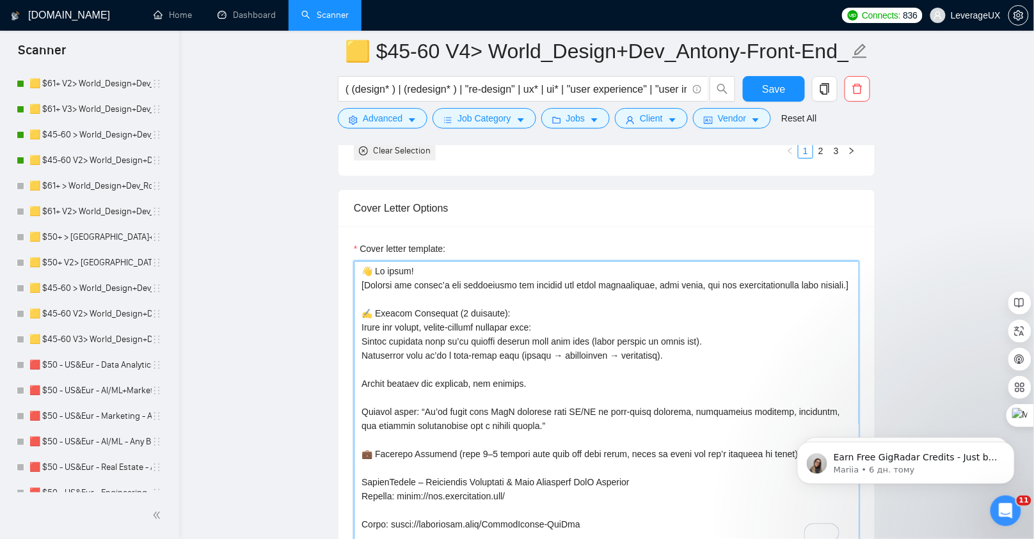
click at [374, 378] on textarea "Cover letter template:" at bounding box center [606, 405] width 505 height 288
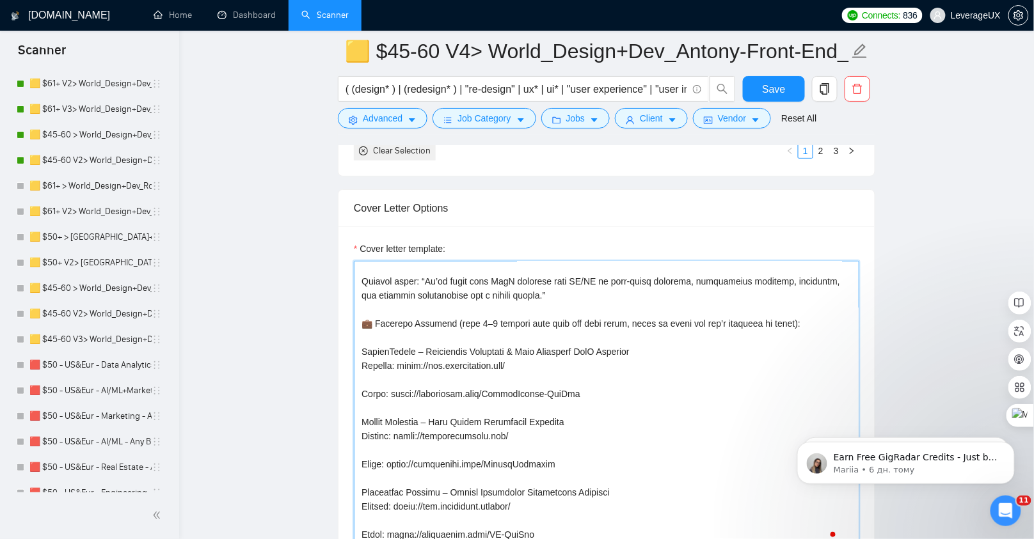
click at [379, 385] on textarea "Cover letter template:" at bounding box center [606, 405] width 505 height 288
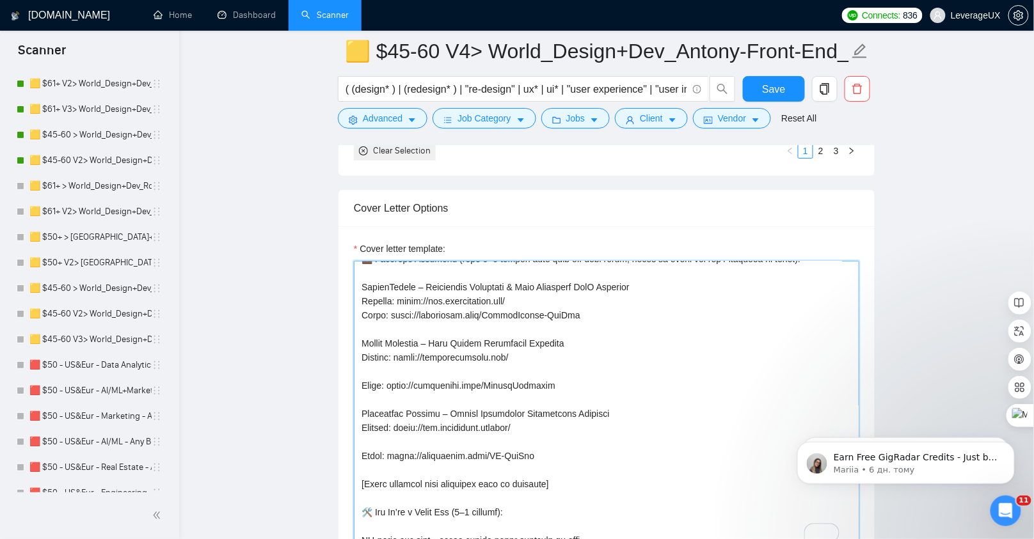
click at [374, 380] on textarea "Cover letter template:" at bounding box center [606, 405] width 505 height 288
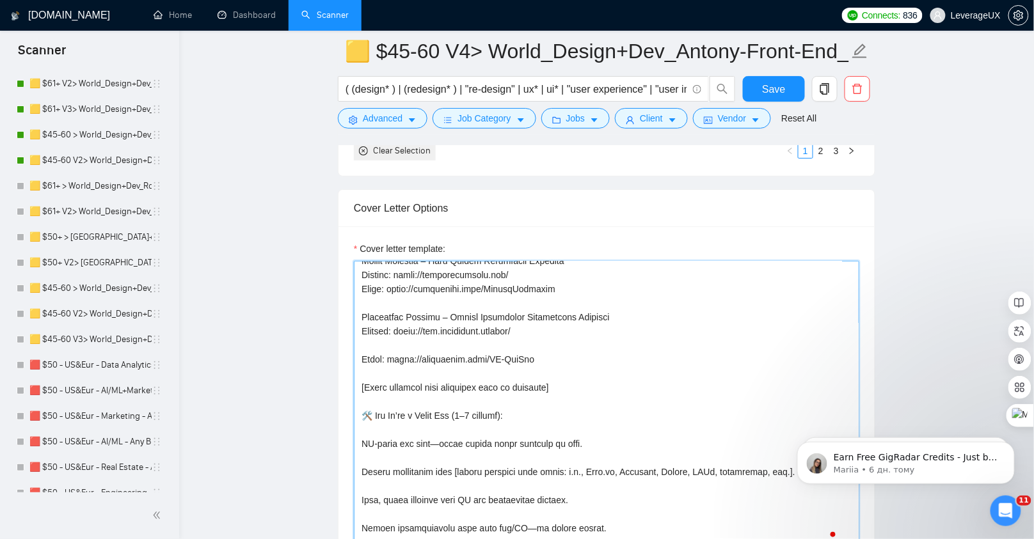
click at [375, 353] on textarea "Cover letter template:" at bounding box center [606, 405] width 505 height 288
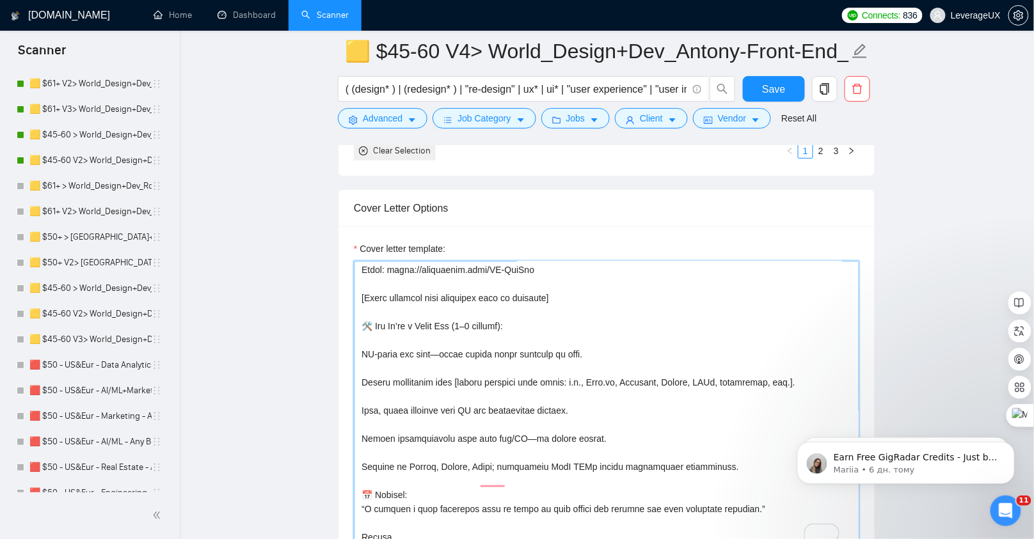
click at [375, 375] on textarea "Cover letter template:" at bounding box center [606, 405] width 505 height 288
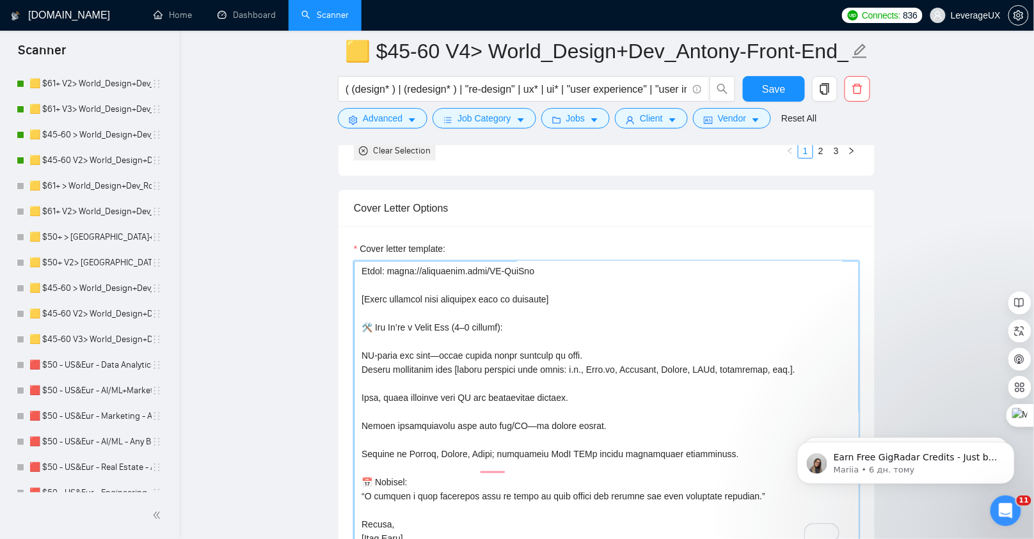
click at [373, 384] on textarea "Cover letter template:" at bounding box center [606, 405] width 505 height 288
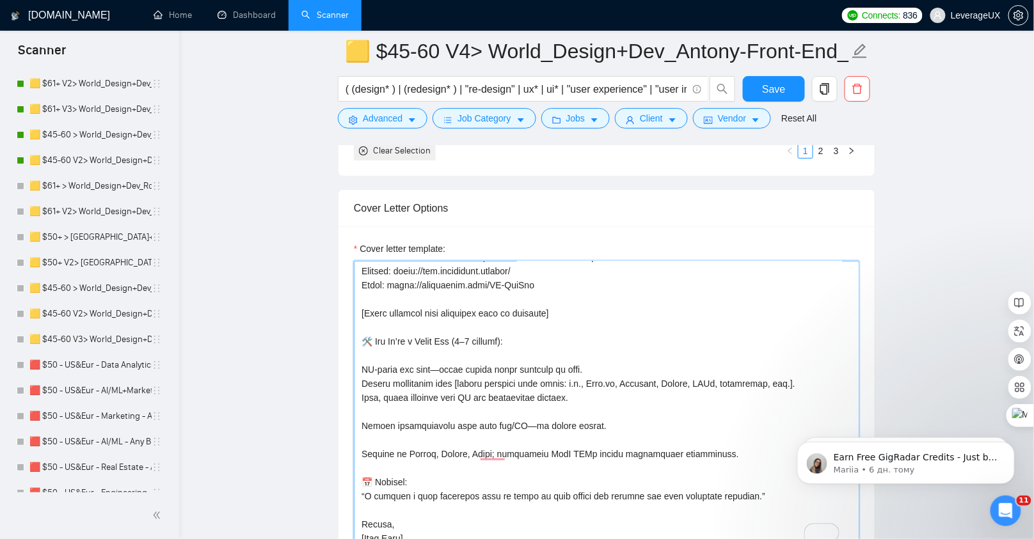
click at [374, 405] on textarea "Cover letter template:" at bounding box center [606, 405] width 505 height 288
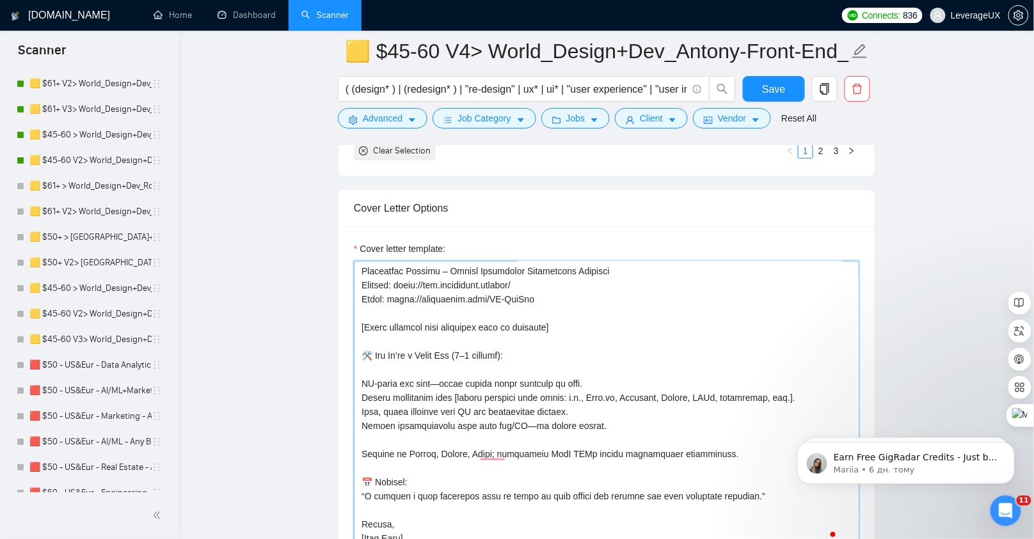
click at [375, 433] on textarea "Cover letter template:" at bounding box center [606, 405] width 505 height 288
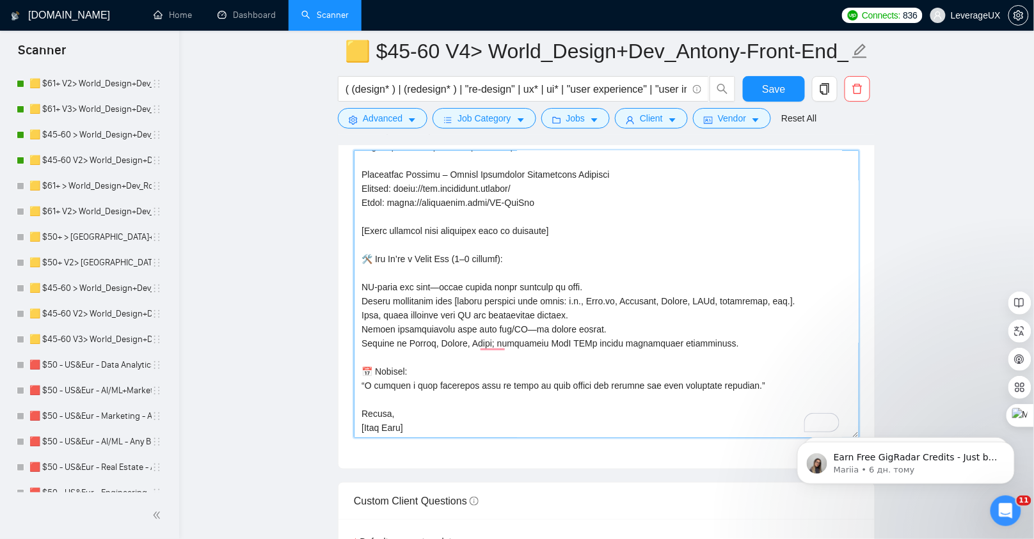
click at [416, 418] on textarea "Cover letter template:" at bounding box center [606, 294] width 505 height 288
type textarea "👋 Hi there! [Analyze the client’s job description and extract the exact deliver…"
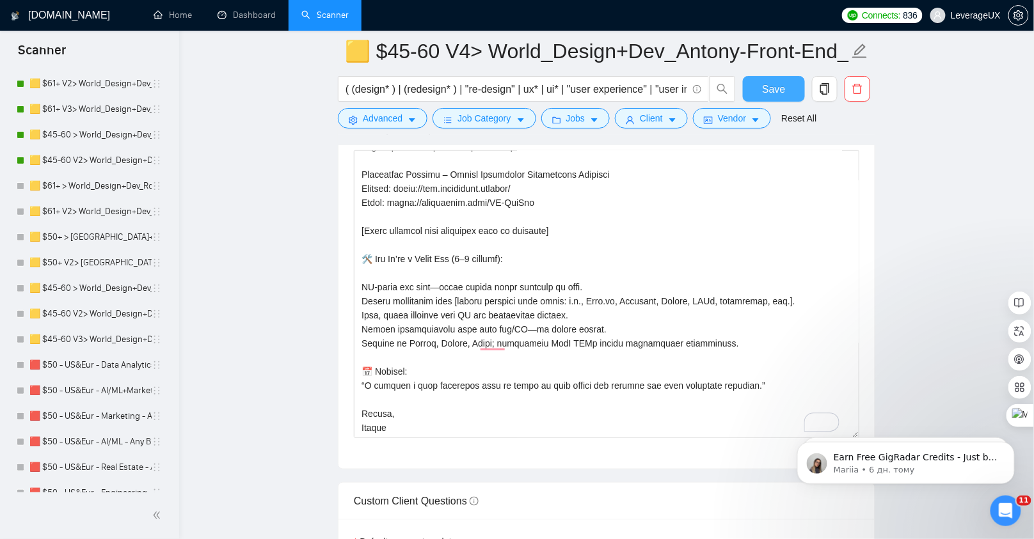
click at [772, 87] on span "Save" at bounding box center [773, 89] width 23 height 16
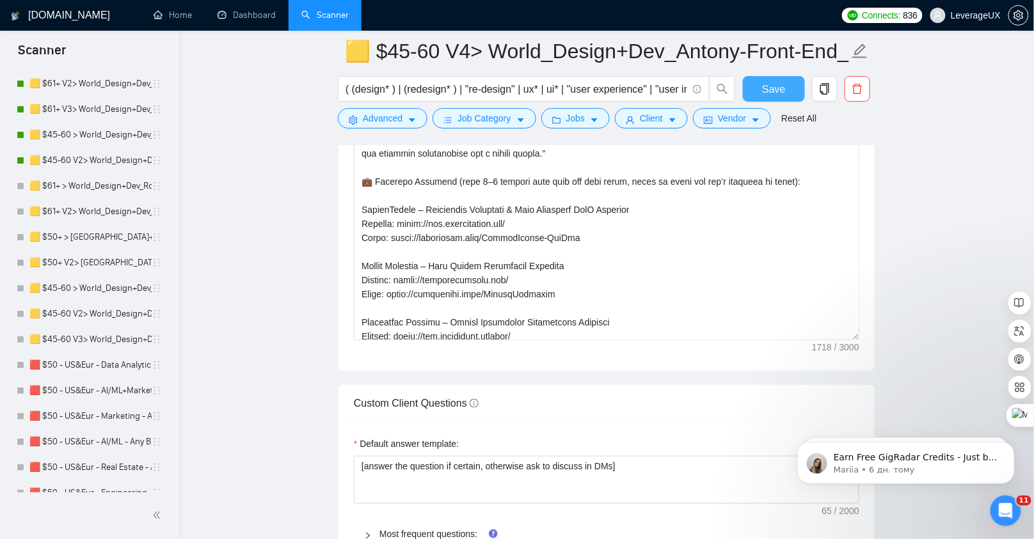
click at [766, 85] on span "Save" at bounding box center [773, 89] width 23 height 16
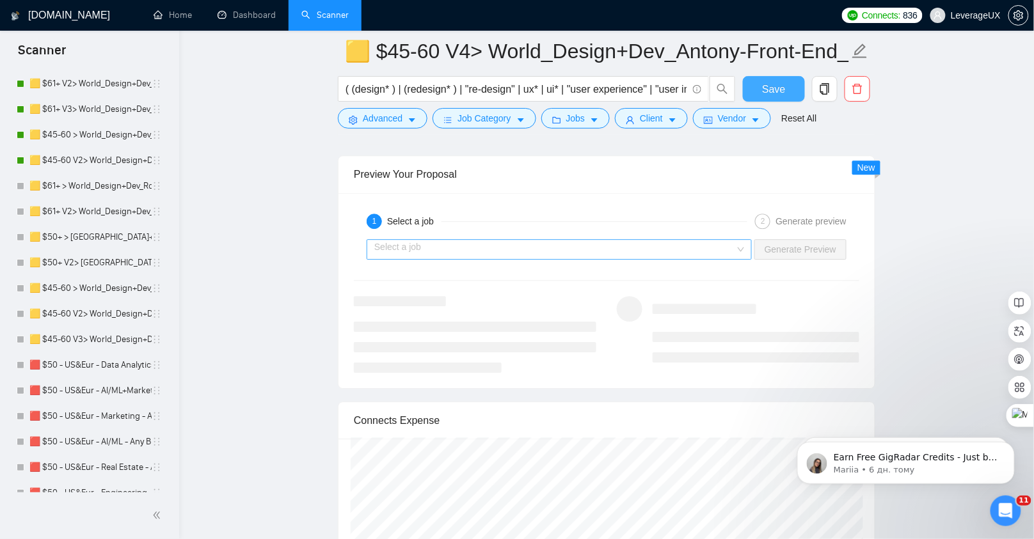
click at [484, 247] on div "Select a job" at bounding box center [558, 249] width 385 height 20
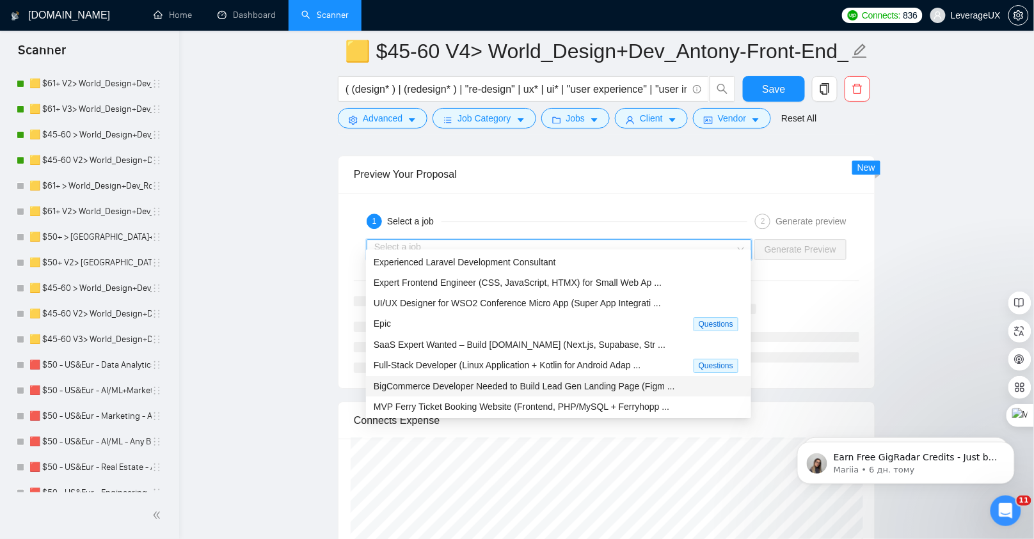
click at [477, 379] on div "BigCommerce Developer Needed to Build Lead Gen Landing Page (Figm ..." at bounding box center [559, 386] width 370 height 14
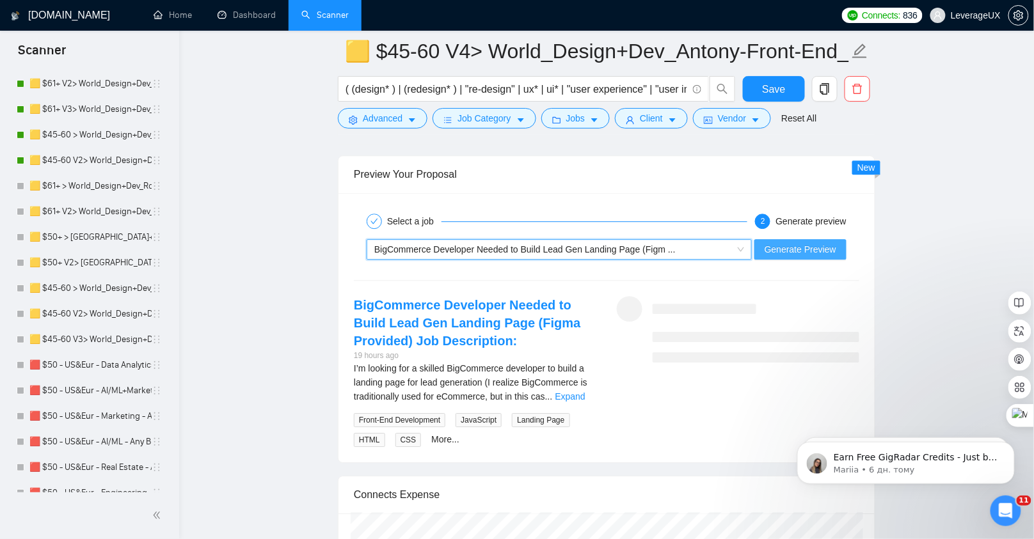
click at [794, 242] on span "Generate Preview" at bounding box center [800, 249] width 72 height 14
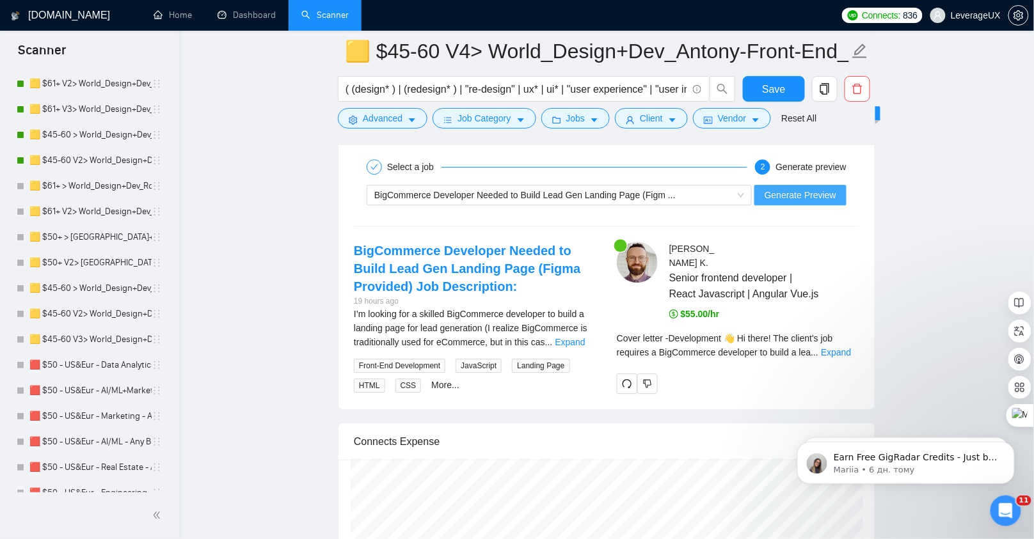
scroll to position [2684, 0]
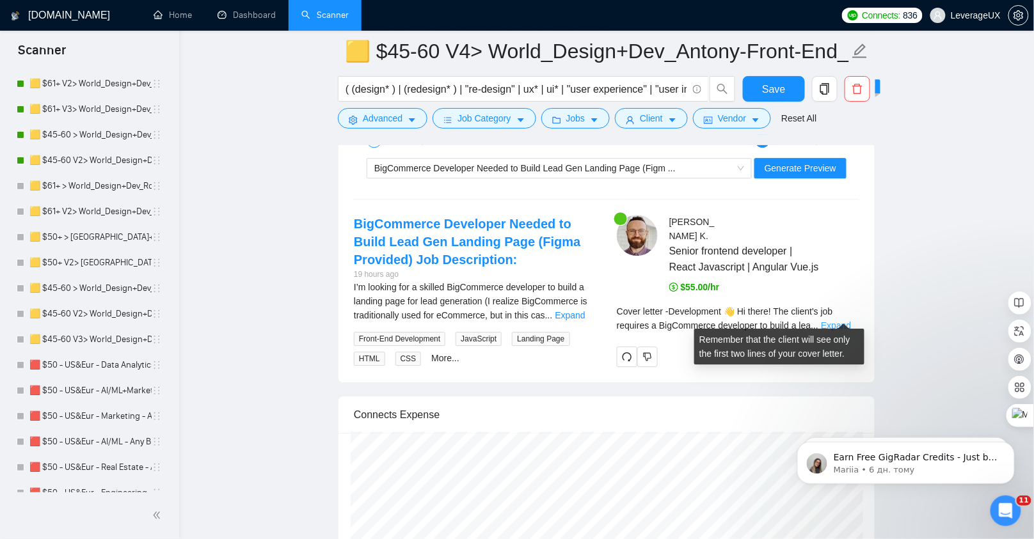
click at [834, 320] on link "Expand" at bounding box center [836, 325] width 30 height 10
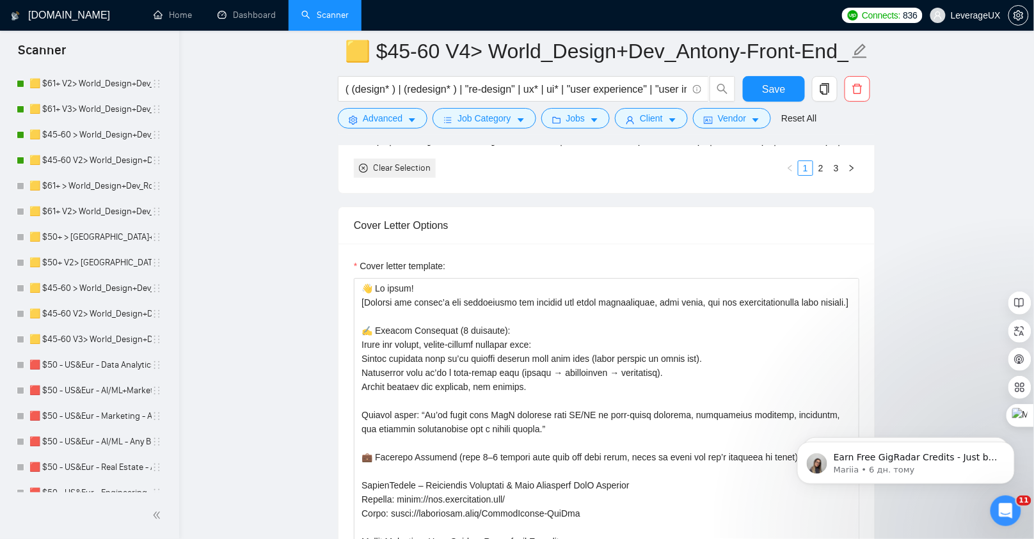
scroll to position [1575, 0]
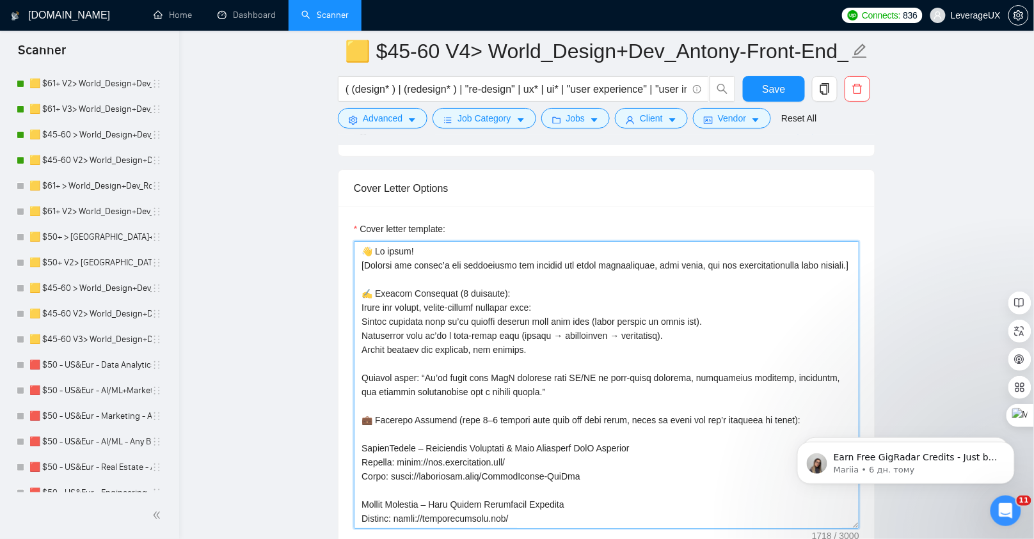
click at [402, 271] on textarea "Cover letter template:" at bounding box center [606, 385] width 505 height 288
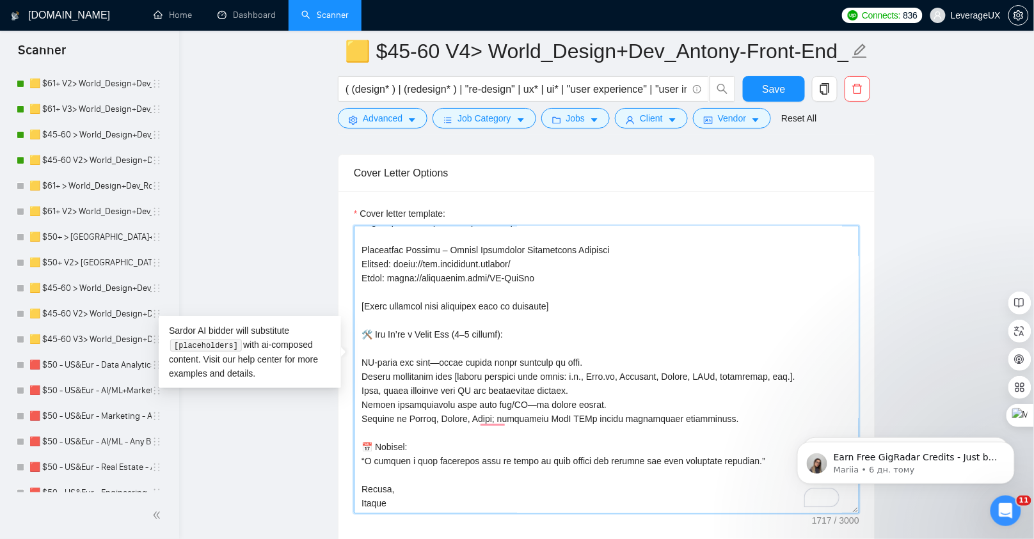
scroll to position [1613, 0]
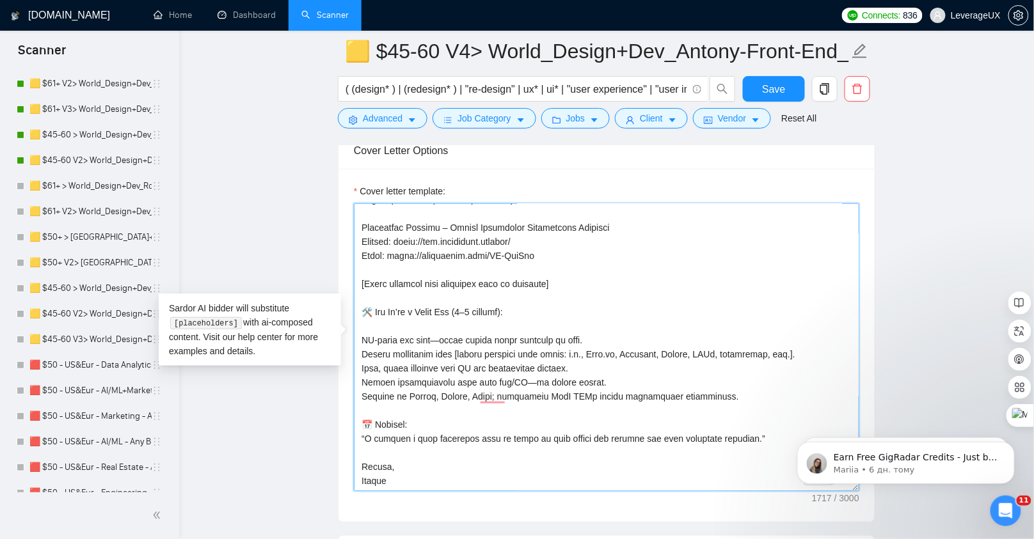
click at [763, 434] on textarea "Cover letter template:" at bounding box center [606, 347] width 505 height 288
type textarea "👋 Hi there! [Analyze the client’s job description and extract the exact deliver…"
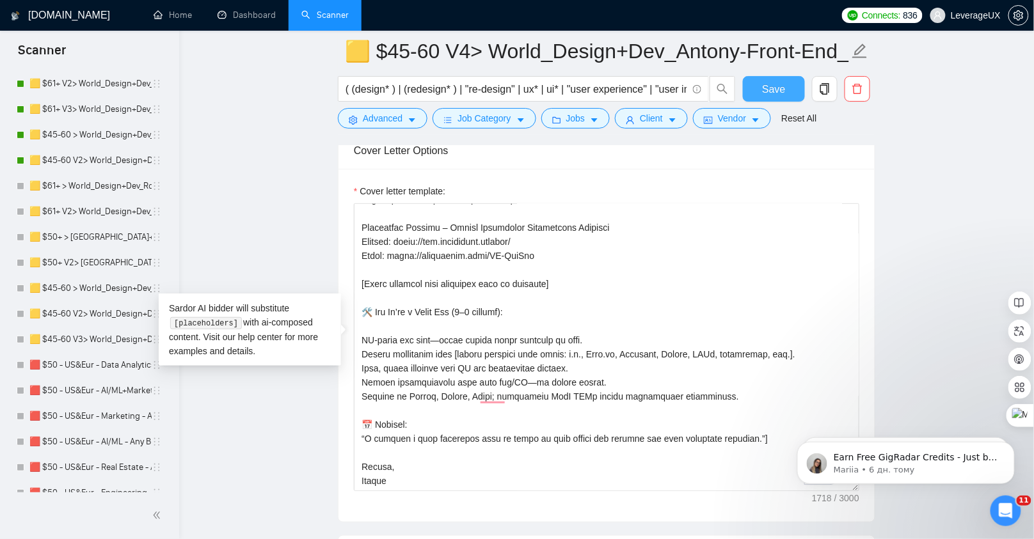
click at [773, 83] on span "Save" at bounding box center [773, 89] width 23 height 16
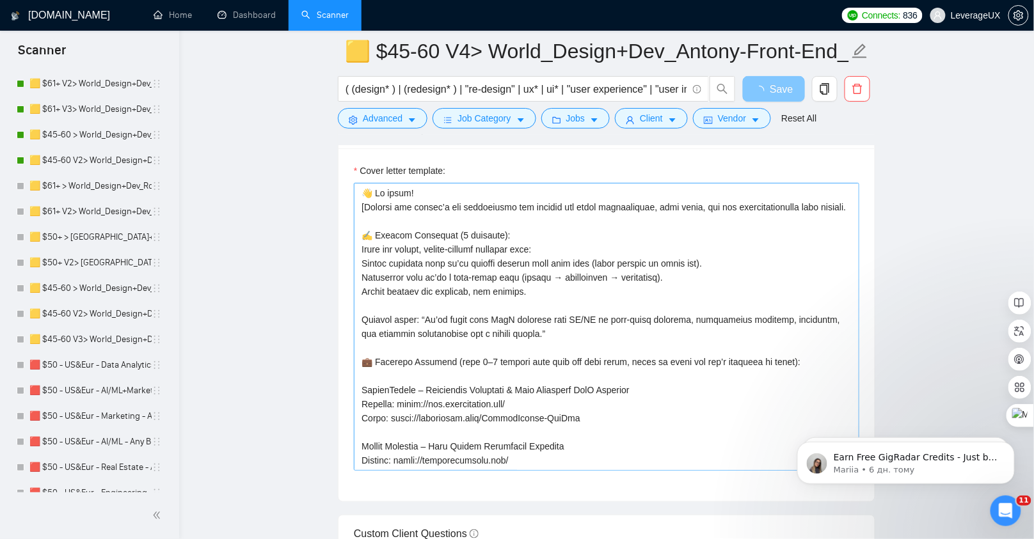
scroll to position [309, 0]
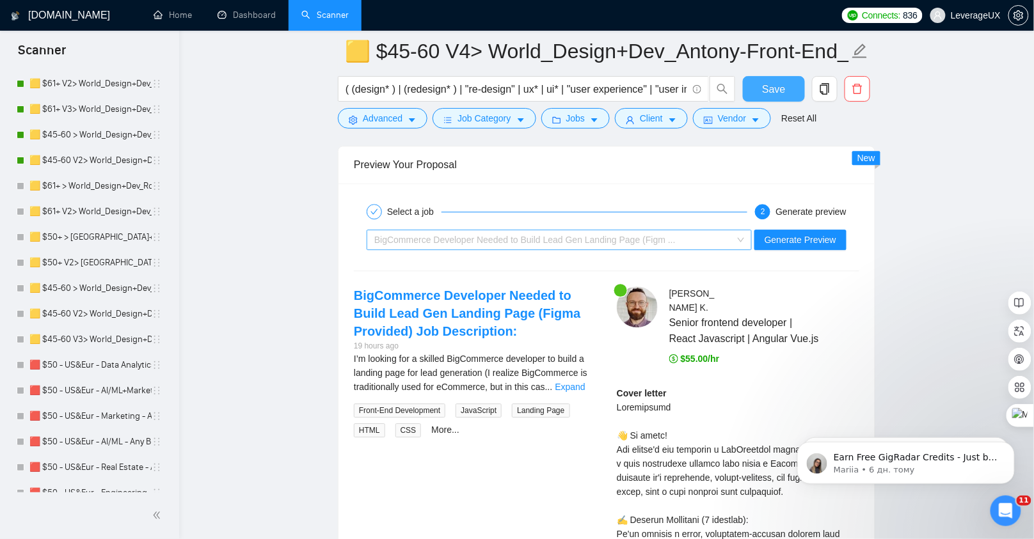
click at [512, 235] on span "BigCommerce Developer Needed to Build Lead Gen Landing Page (Figm ..." at bounding box center [524, 240] width 301 height 10
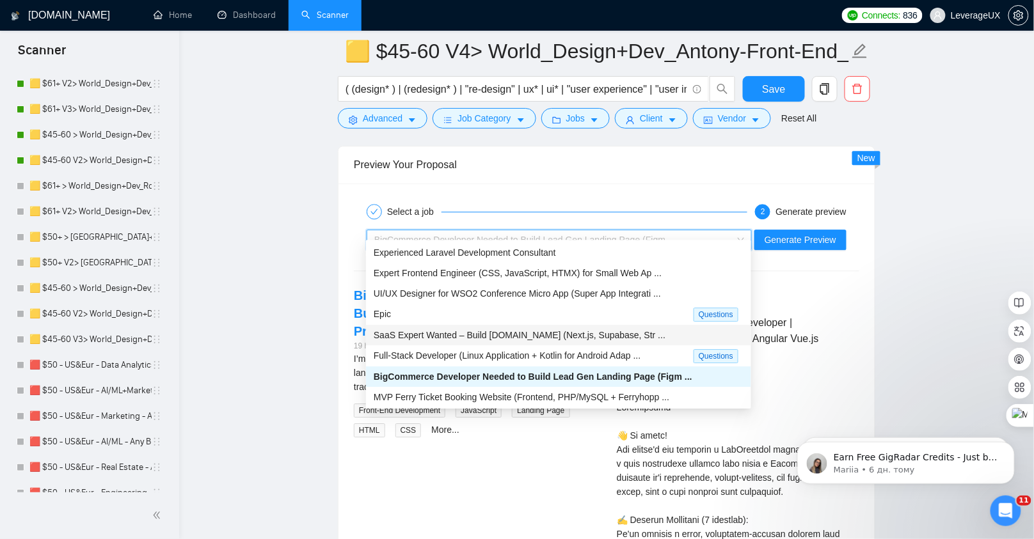
click at [453, 332] on span "SaaS Expert Wanted – Build ReviewSpark.io (Next.js, Supabase, Str ..." at bounding box center [520, 335] width 292 height 10
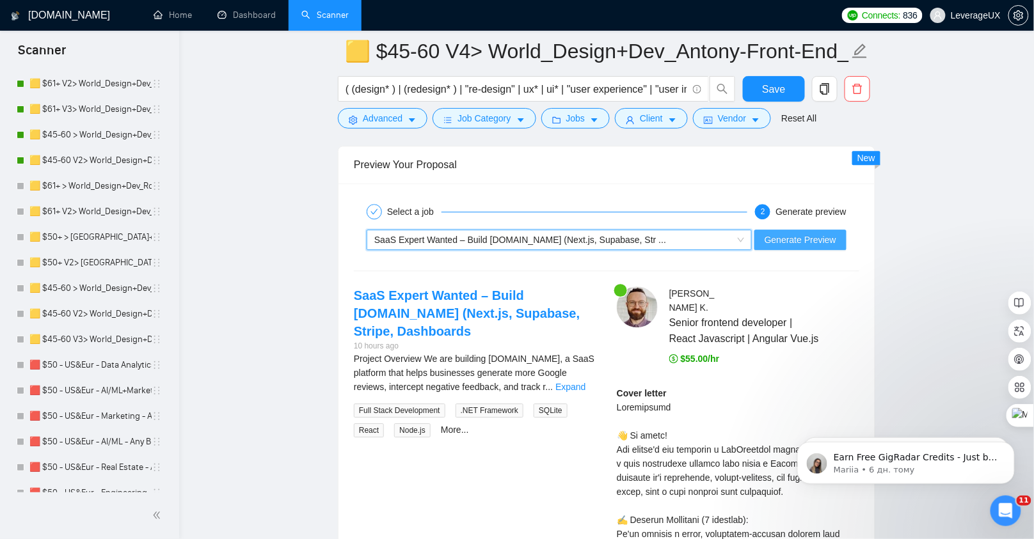
click at [817, 233] on span "Generate Preview" at bounding box center [800, 240] width 72 height 14
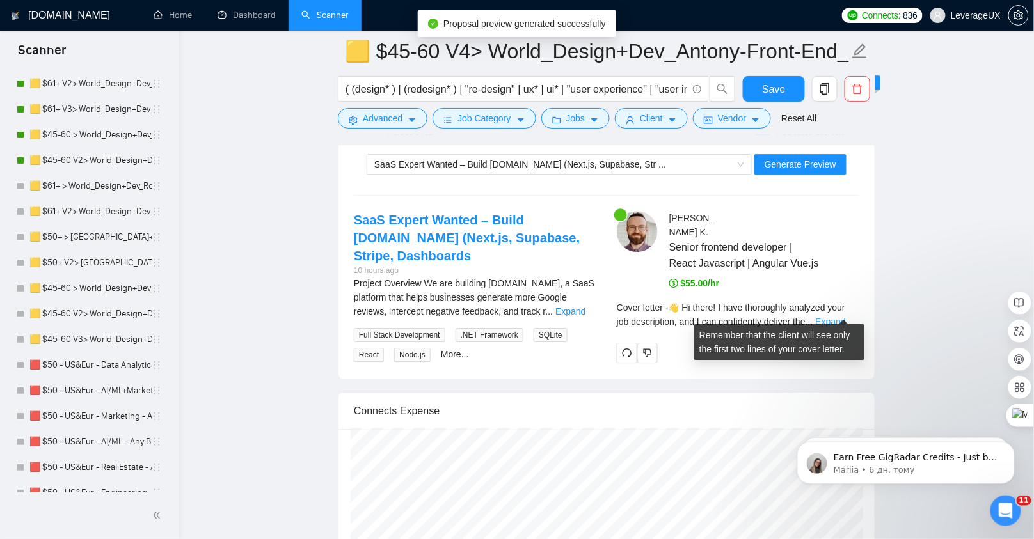
click at [838, 317] on link "Expand" at bounding box center [830, 322] width 30 height 10
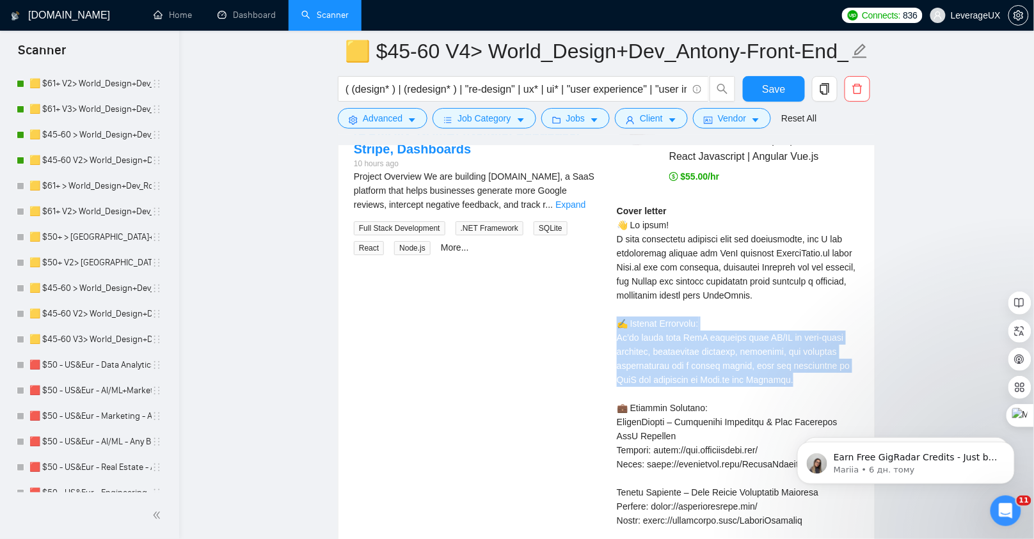
drag, startPoint x: 617, startPoint y: 315, endPoint x: 812, endPoint y: 372, distance: 202.4
click at [812, 372] on div "Cover letter" at bounding box center [738, 499] width 242 height 591
copy div "️ Opening Statement: We’ll build your SaaS platform from UX/UI to full-stack de…"
click at [522, 334] on div "SaaS Expert Wanted – Build ReviewSpark.io (Next.js, Supabase, Stripe, Dashboard…" at bounding box center [606, 466] width 526 height 725
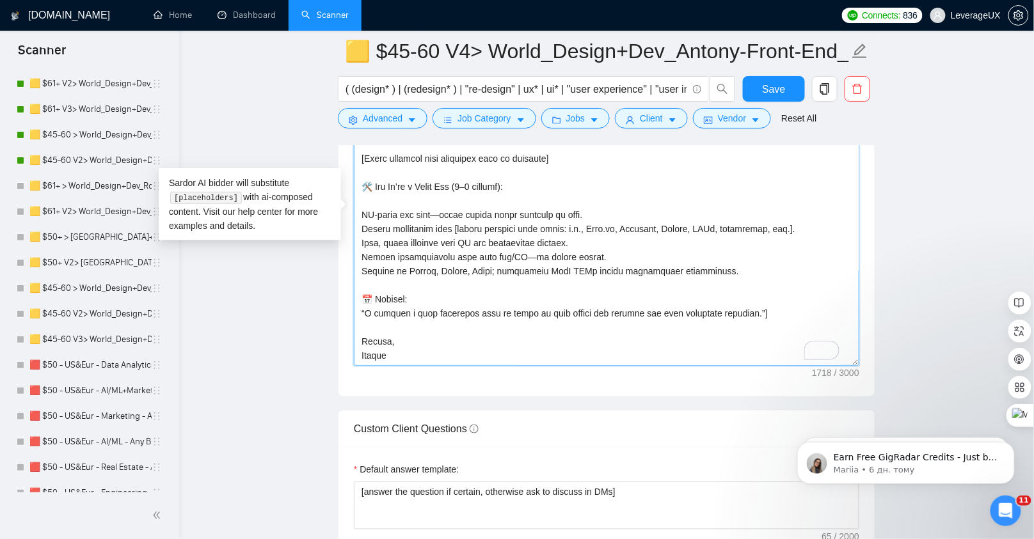
drag, startPoint x: 366, startPoint y: 301, endPoint x: 358, endPoint y: 292, distance: 11.8
click at [358, 292] on textarea "Cover letter template:" at bounding box center [606, 222] width 505 height 288
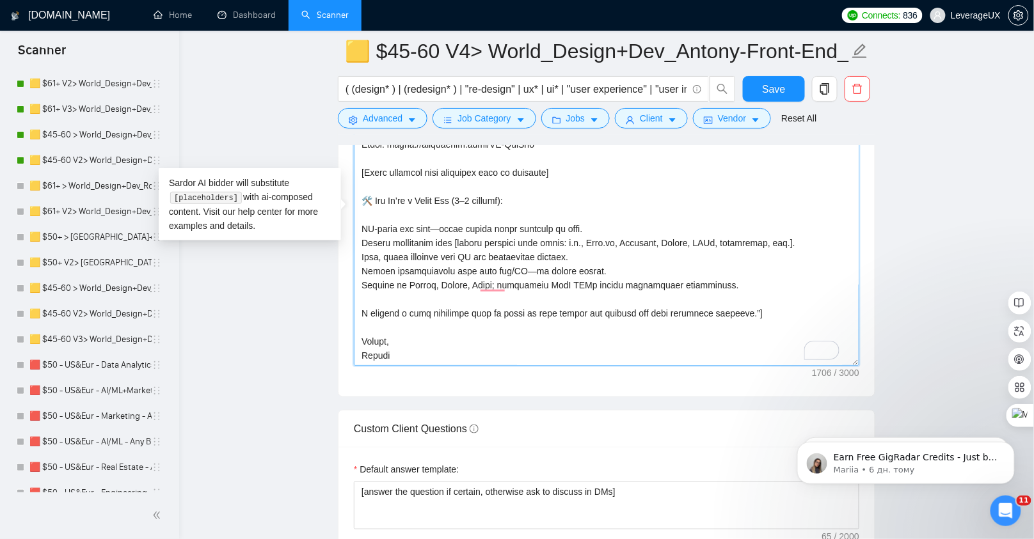
scroll to position [295, 0]
click at [743, 306] on textarea "Cover letter template:" at bounding box center [606, 222] width 505 height 288
click at [443, 223] on textarea "Cover letter template:" at bounding box center [606, 222] width 505 height 288
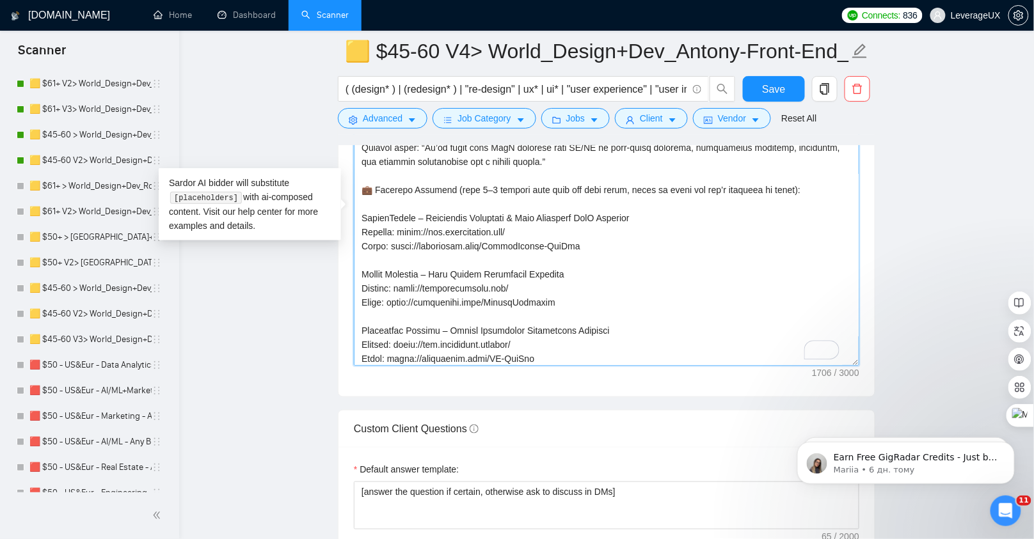
scroll to position [67, 0]
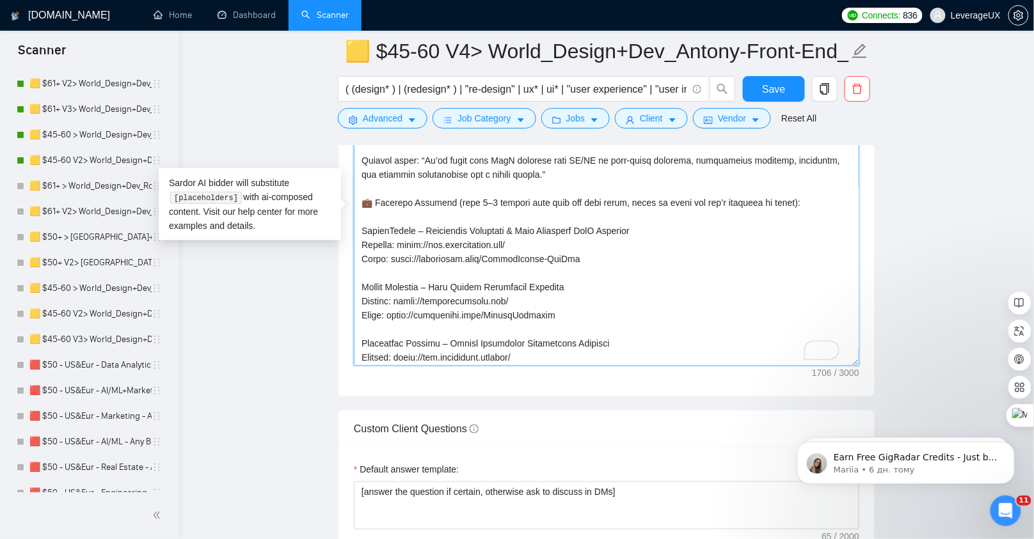
click at [473, 207] on textarea "Cover letter template:" at bounding box center [606, 222] width 505 height 288
click at [484, 210] on textarea "Cover letter template:" at bounding box center [606, 222] width 505 height 288
type textarea "👋 Hi there! [Analyze the client’s job description and extract the exact deliver…"
click at [776, 87] on span "Save" at bounding box center [773, 89] width 23 height 16
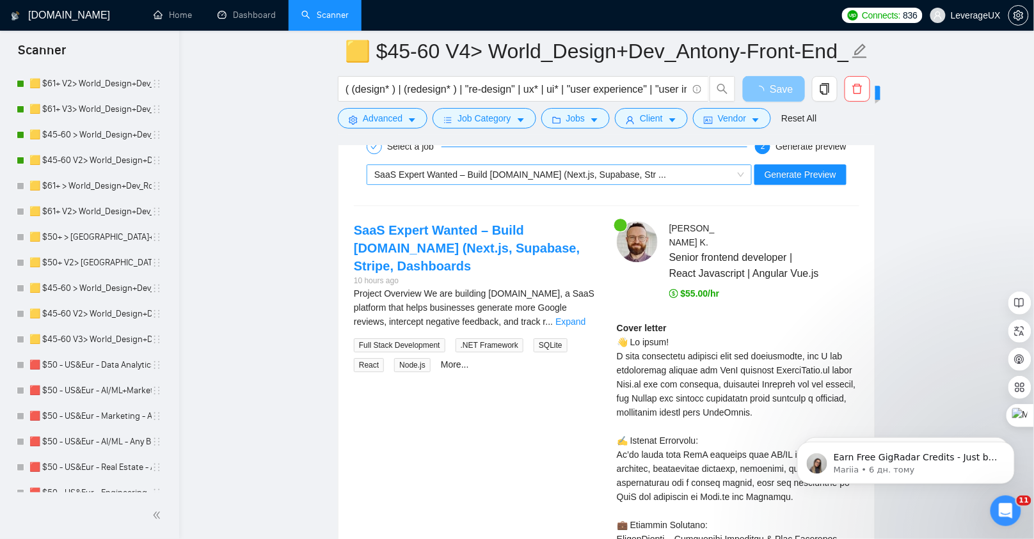
click at [615, 169] on span "SaaS Expert Wanted – Build ReviewSpark.io (Next.js, Supabase, Str ..." at bounding box center [520, 174] width 292 height 10
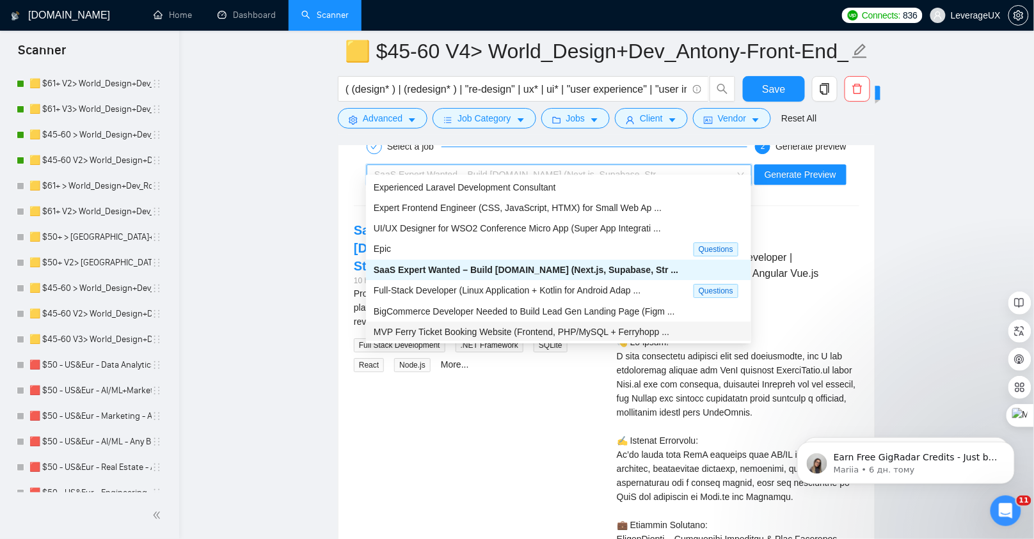
click at [494, 325] on div "MVP Ferry Ticket Booking Website (Frontend, PHP/MySQL + Ferryhopp ..." at bounding box center [559, 332] width 370 height 14
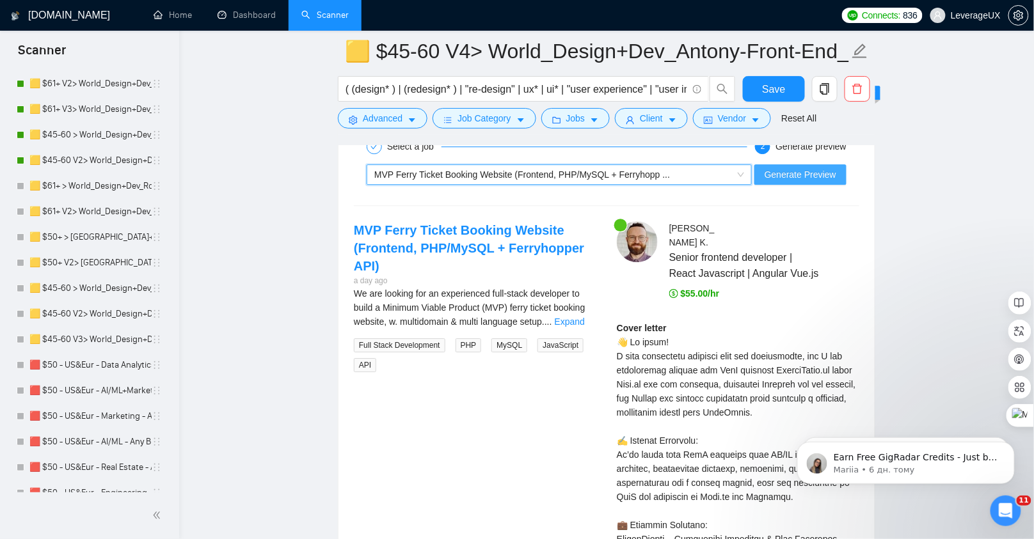
click at [780, 169] on button "Generate Preview" at bounding box center [800, 174] width 92 height 20
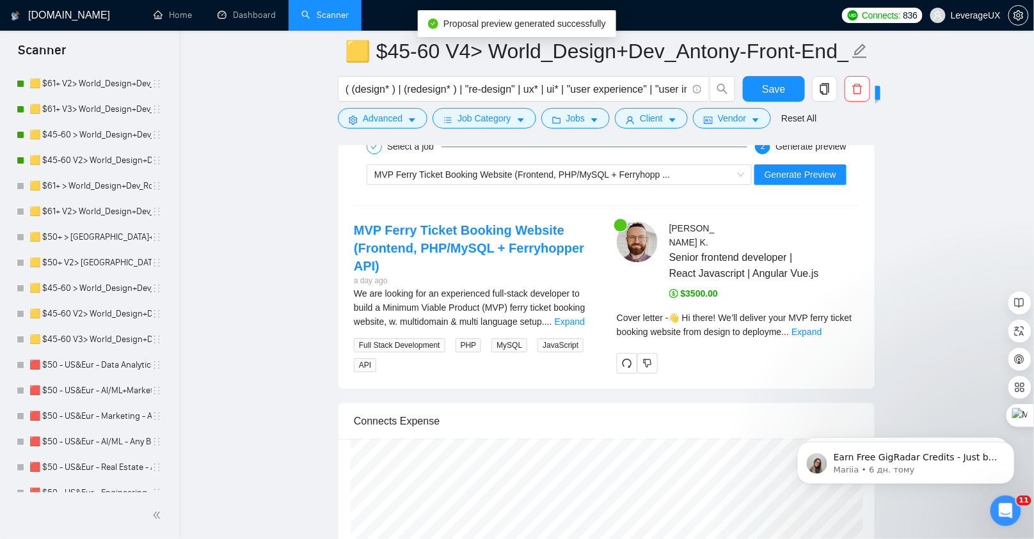
click at [837, 315] on div "Cover letter - 👋 Hi there! We’ll deliver your MVP ferry ticket booking website …" at bounding box center [738, 325] width 242 height 28
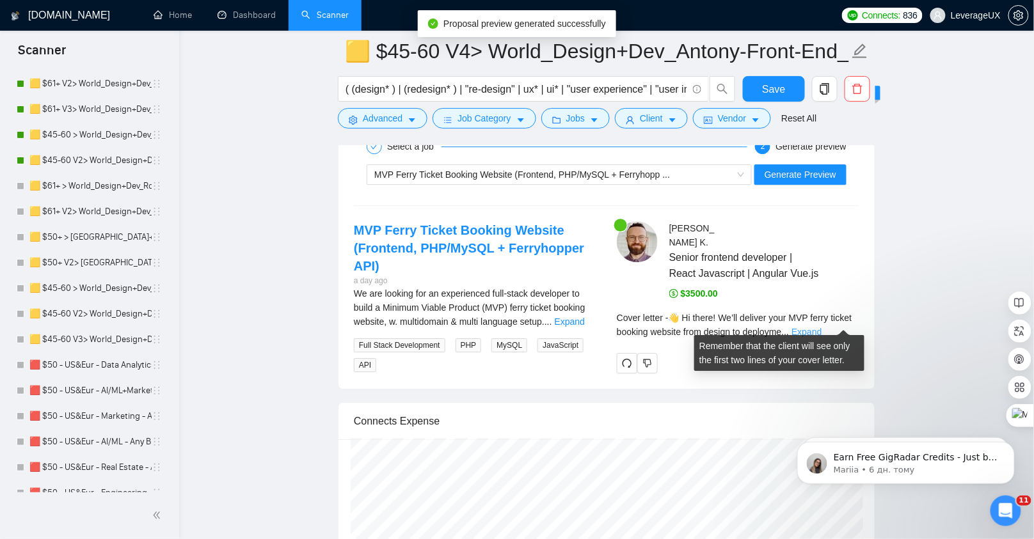
click at [821, 327] on link "Expand" at bounding box center [806, 332] width 30 height 10
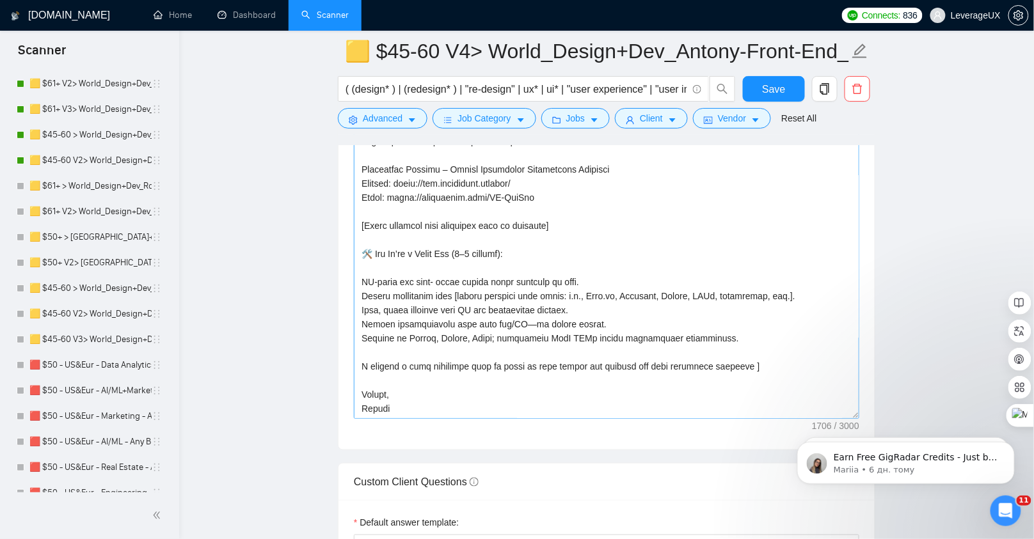
scroll to position [290, 0]
click at [531, 322] on textarea "Cover letter template:" at bounding box center [606, 275] width 505 height 288
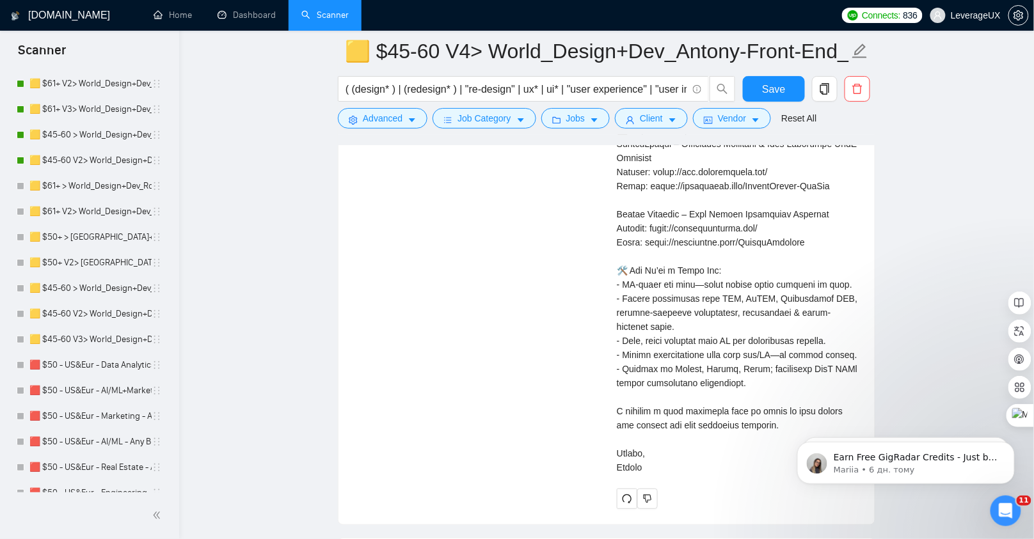
scroll to position [3002, 0]
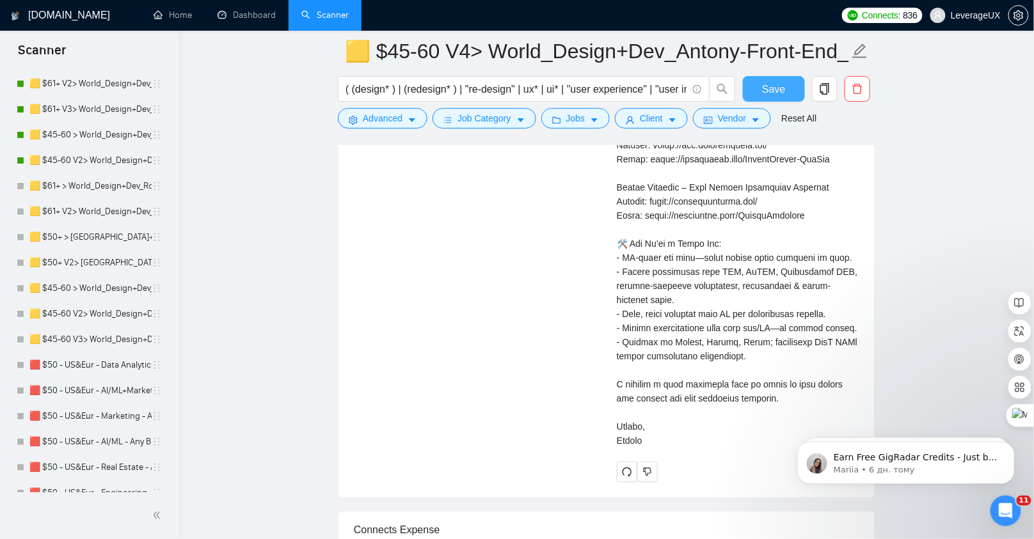
type textarea "👋 Hi there! [Analyze the client’s job description and extract the exact deliver…"
click at [779, 88] on span "Save" at bounding box center [773, 89] width 23 height 16
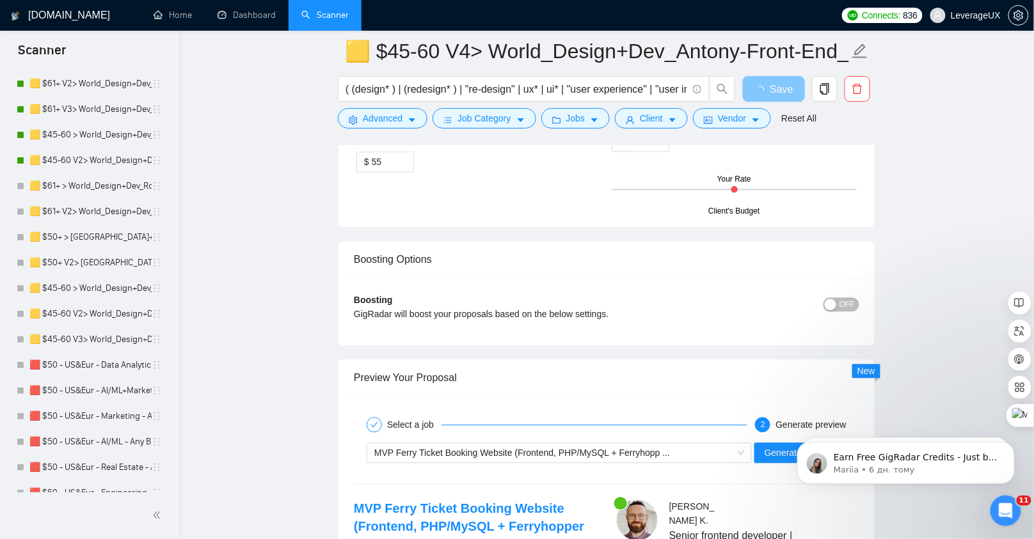
scroll to position [2640, 0]
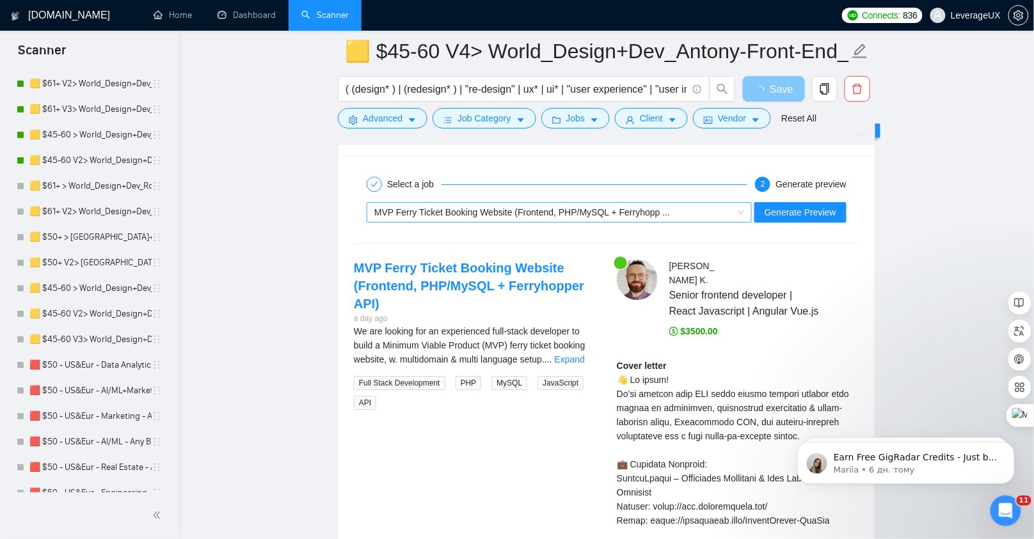
click at [665, 205] on div "MVP Ferry Ticket Booking Website (Frontend, PHP/MySQL + Ferryhopp ..." at bounding box center [553, 212] width 358 height 19
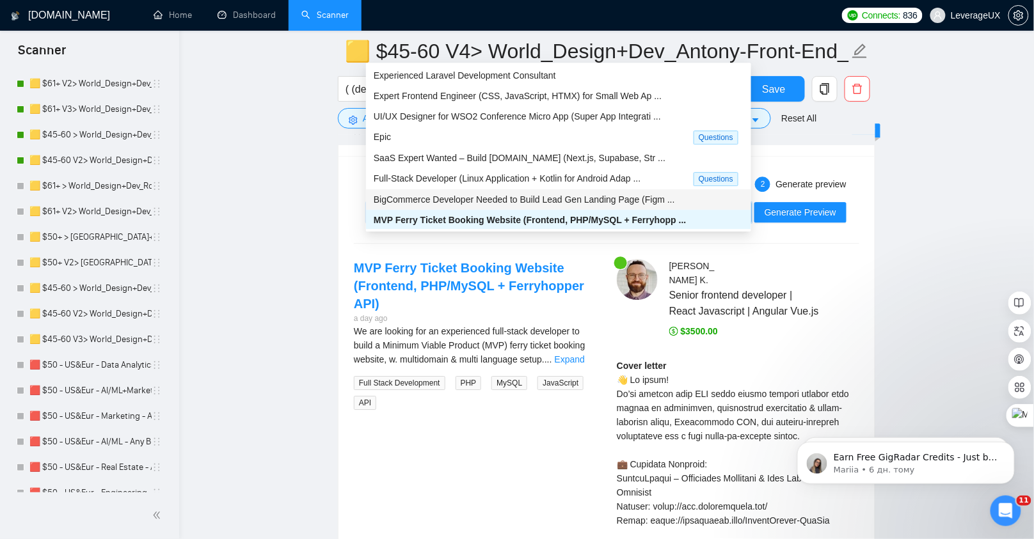
scroll to position [41, 0]
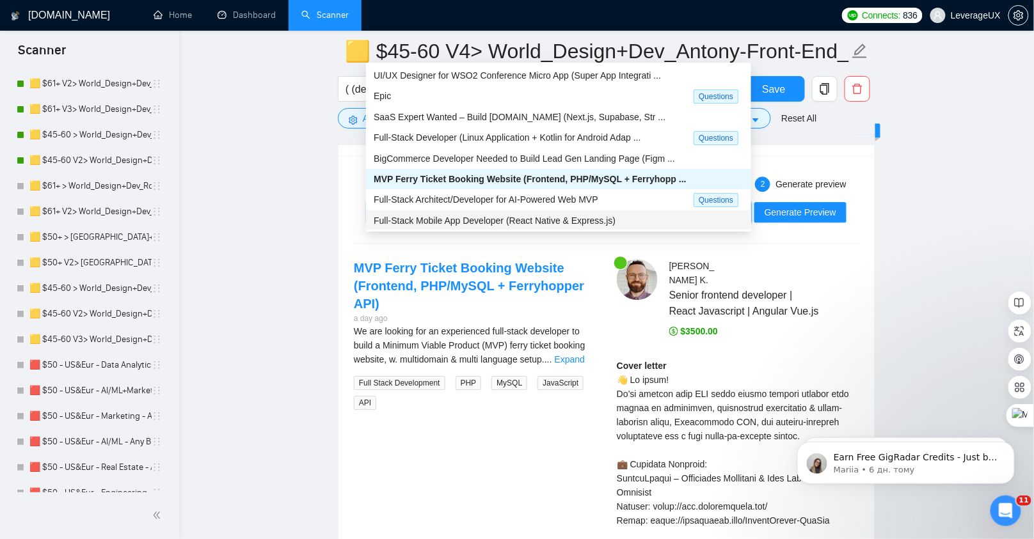
click at [480, 216] on span "Full-Stack Mobile App Developer (React Native & Express.js)" at bounding box center [495, 221] width 242 height 10
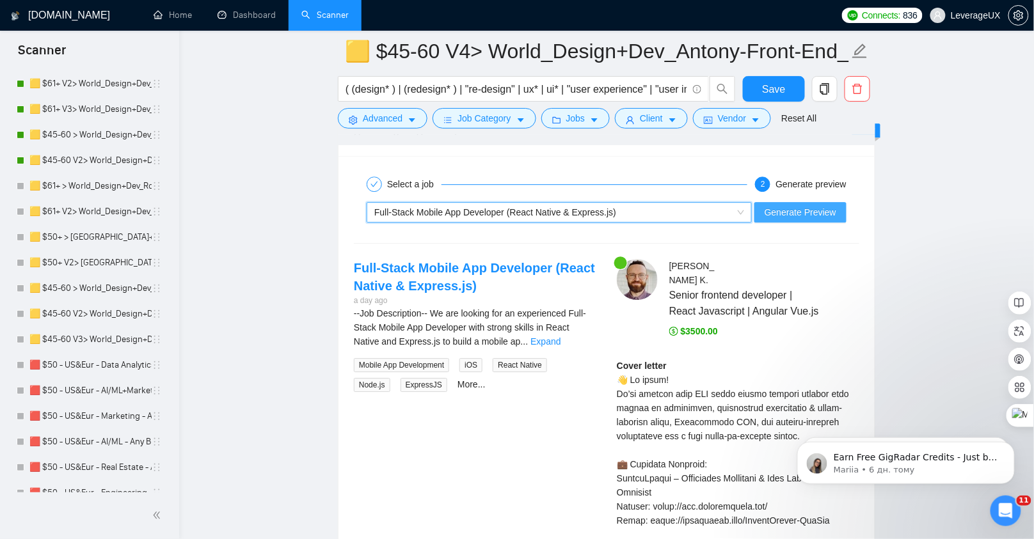
click at [801, 205] on span "Generate Preview" at bounding box center [800, 212] width 72 height 14
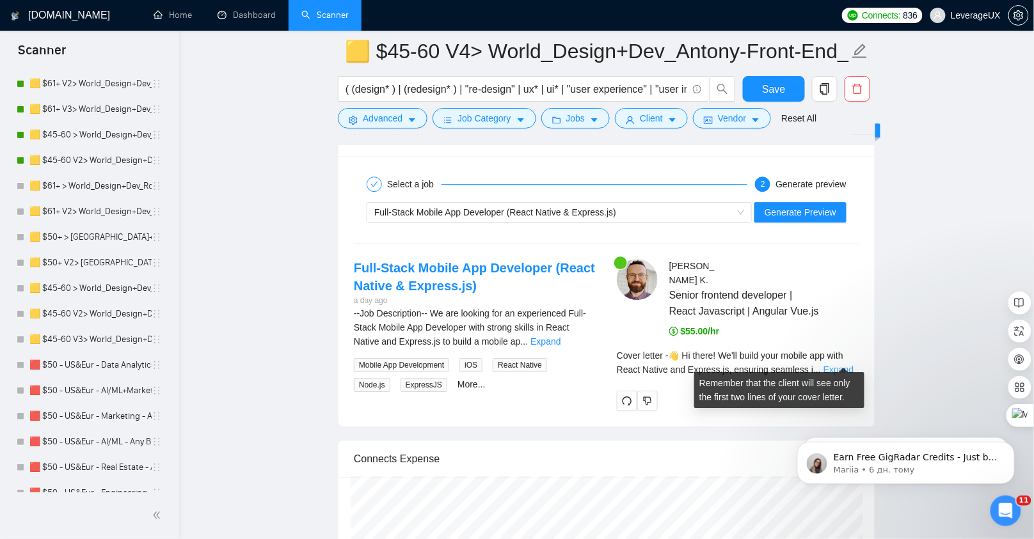
click at [837, 365] on link "Expand" at bounding box center [838, 370] width 30 height 10
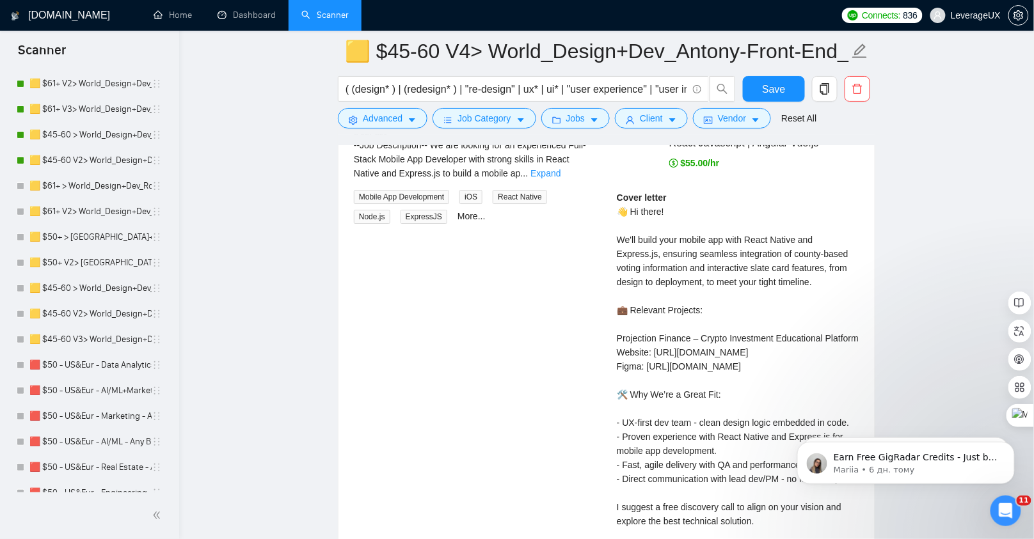
scroll to position [2847, 0]
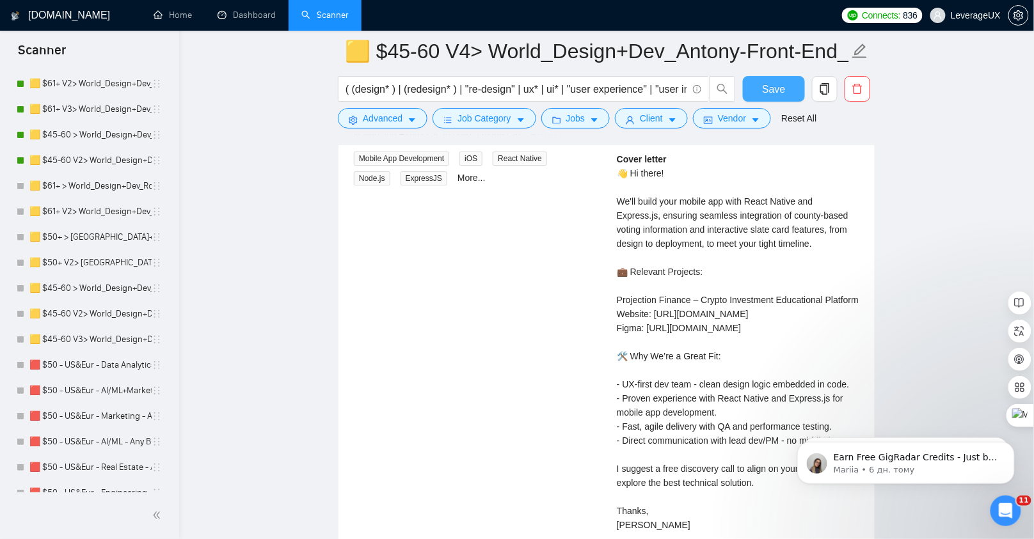
click at [796, 81] on button "Save" at bounding box center [774, 89] width 62 height 26
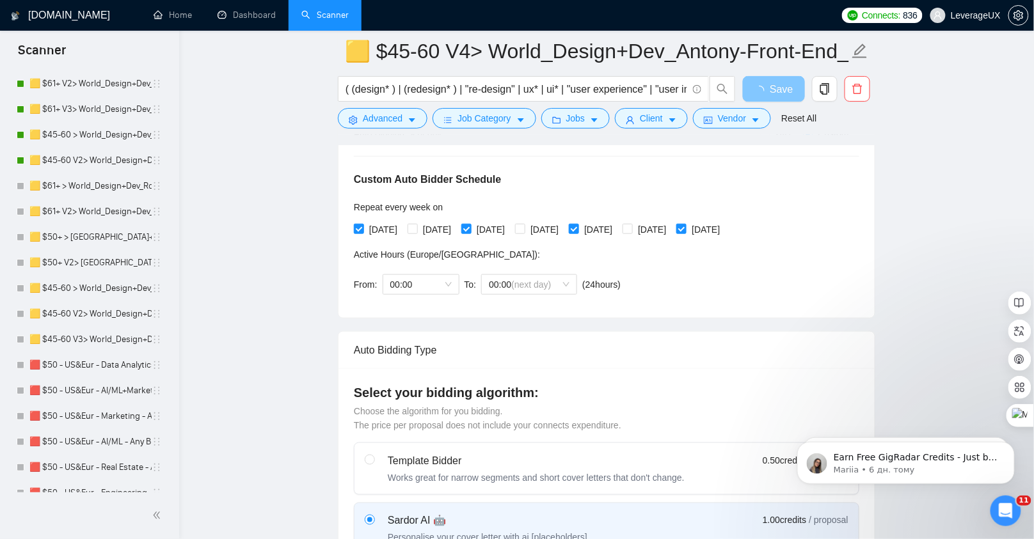
scroll to position [277, 0]
drag, startPoint x: 729, startPoint y: 225, endPoint x: 494, endPoint y: 229, distance: 235.4
click at [685, 225] on input "[DATE]" at bounding box center [680, 227] width 9 height 9
checkbox input "false"
click at [357, 228] on input "[DATE]" at bounding box center [358, 227] width 9 height 9
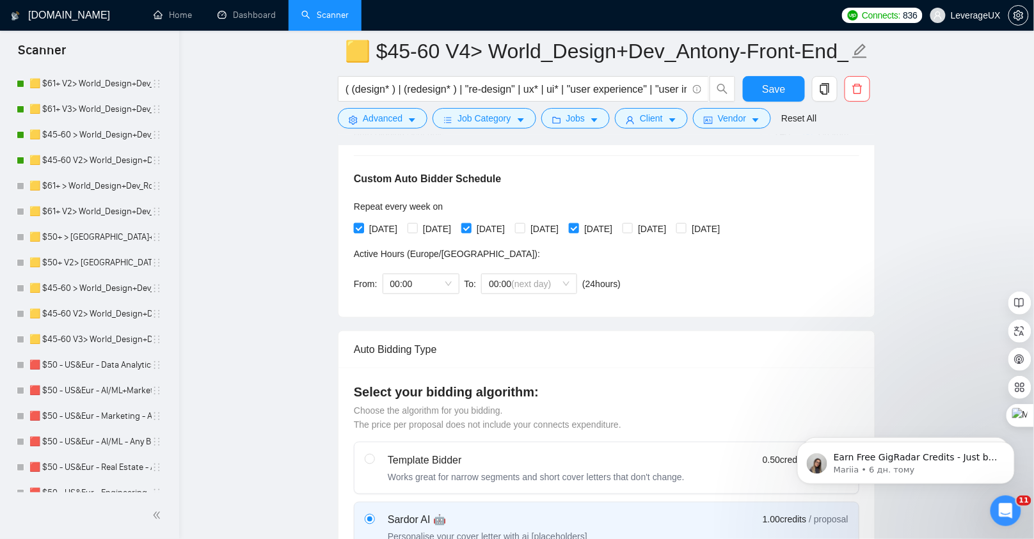
checkbox input "false"
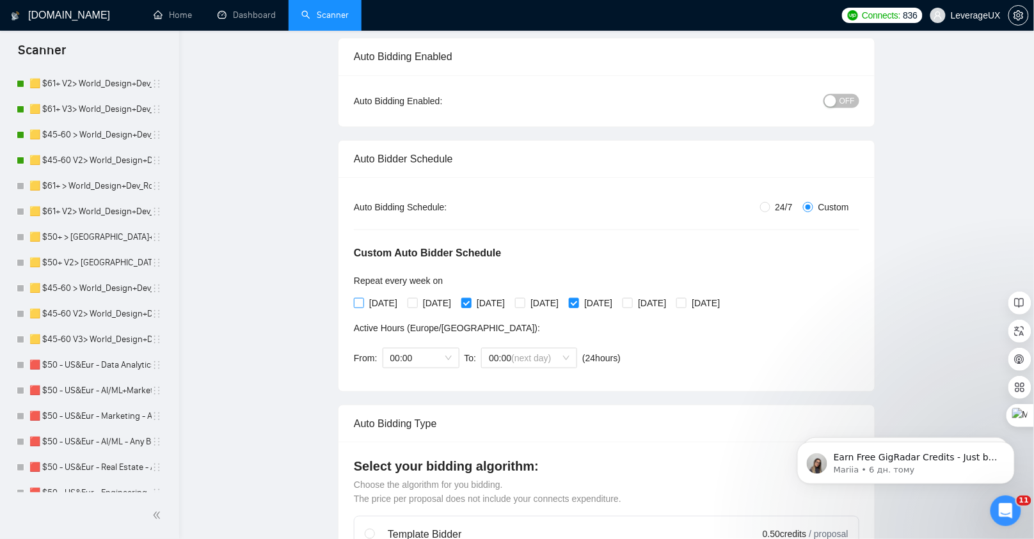
scroll to position [20, 0]
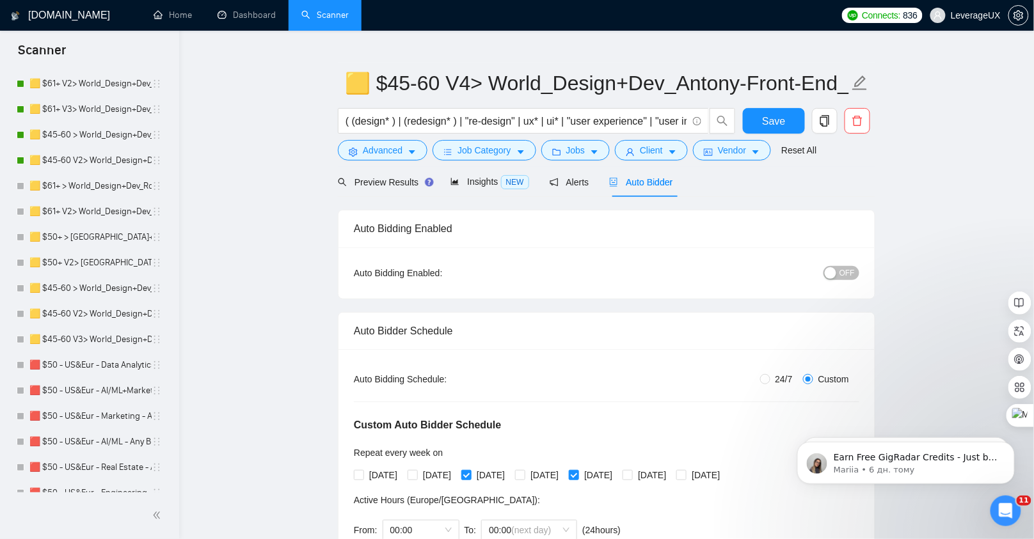
click at [849, 273] on span "OFF" at bounding box center [846, 273] width 15 height 14
click at [768, 120] on span "Save" at bounding box center [773, 121] width 23 height 16
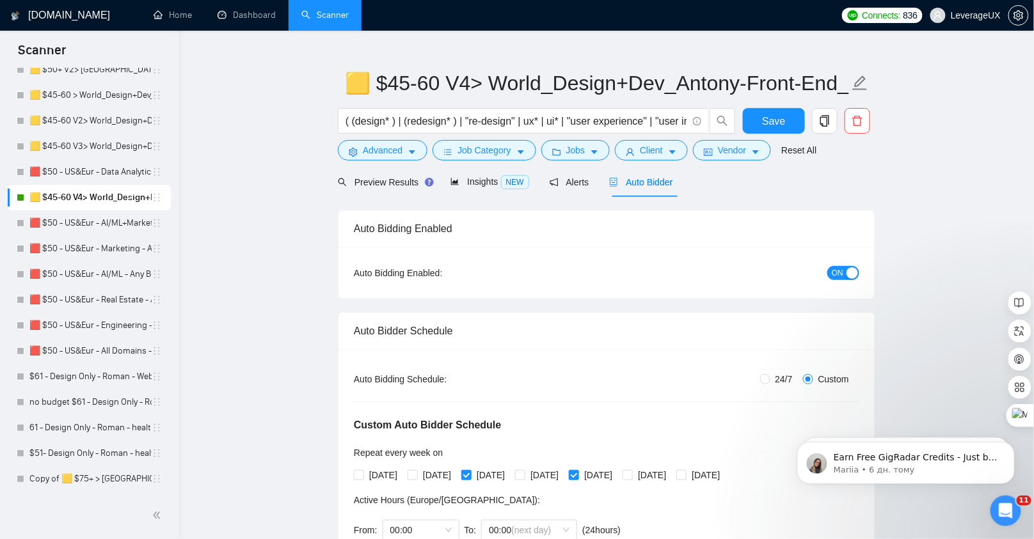
scroll to position [480, 0]
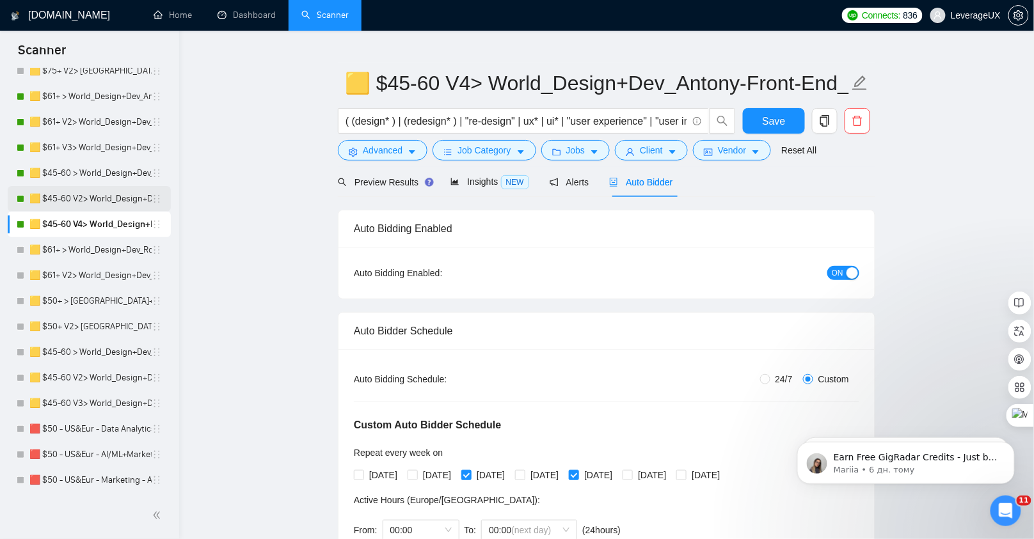
click at [94, 205] on link "🟨 $45-60 V2> World_Design+Dev_Antony-Front-End_General" at bounding box center [90, 199] width 122 height 26
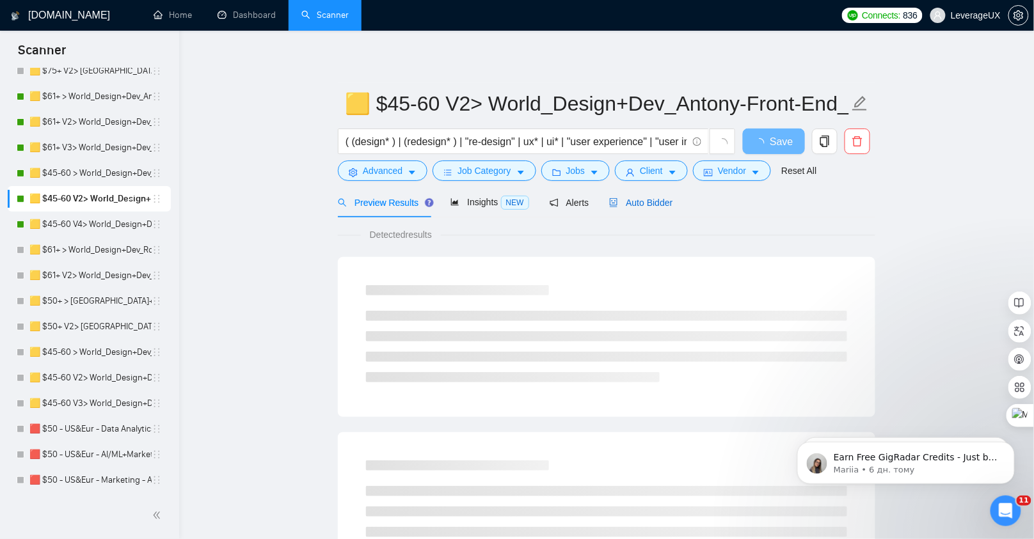
click at [643, 200] on span "Auto Bidder" at bounding box center [640, 203] width 63 height 10
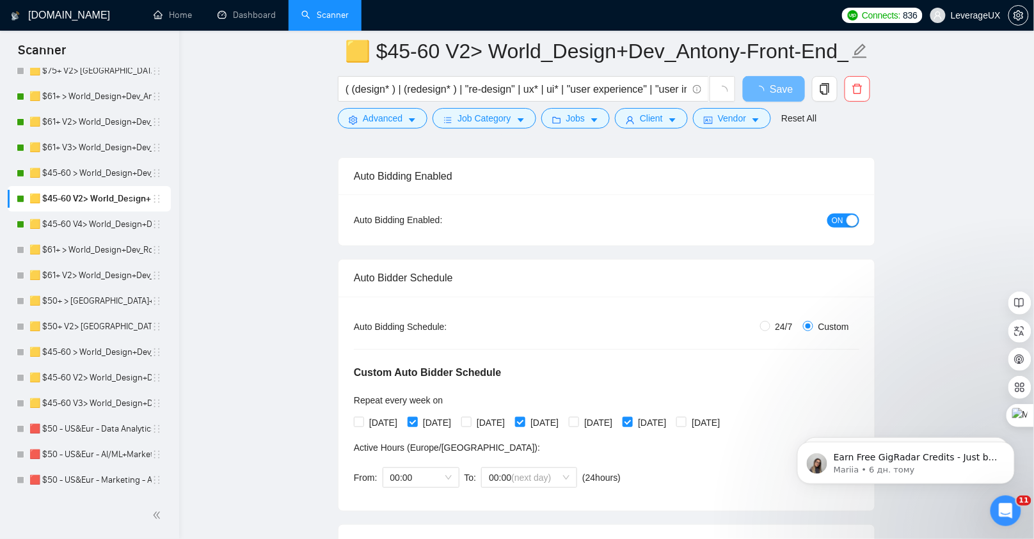
scroll to position [93, 0]
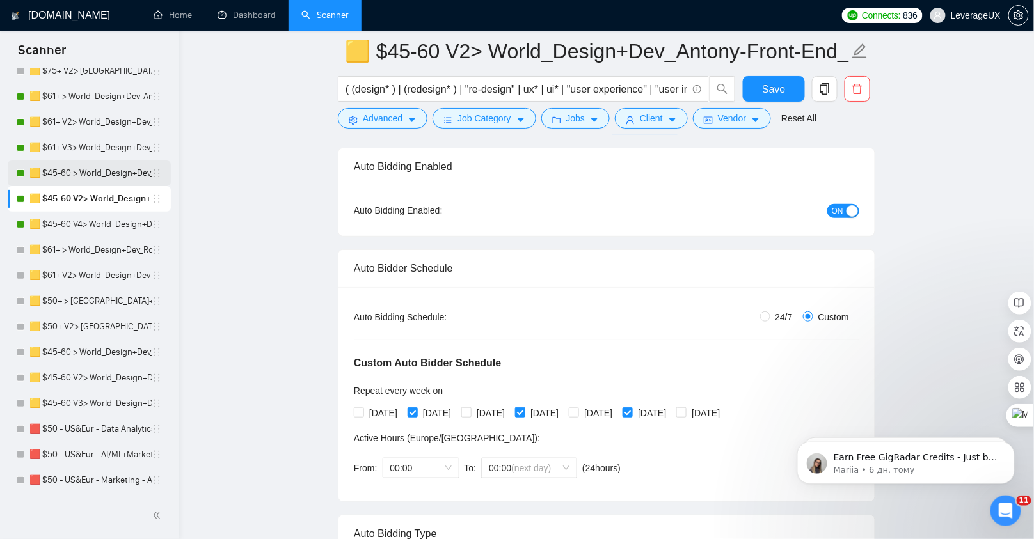
click at [96, 175] on link "🟨 $45-60 > World_Design+Dev_Antony-Front-End_General" at bounding box center [90, 174] width 122 height 26
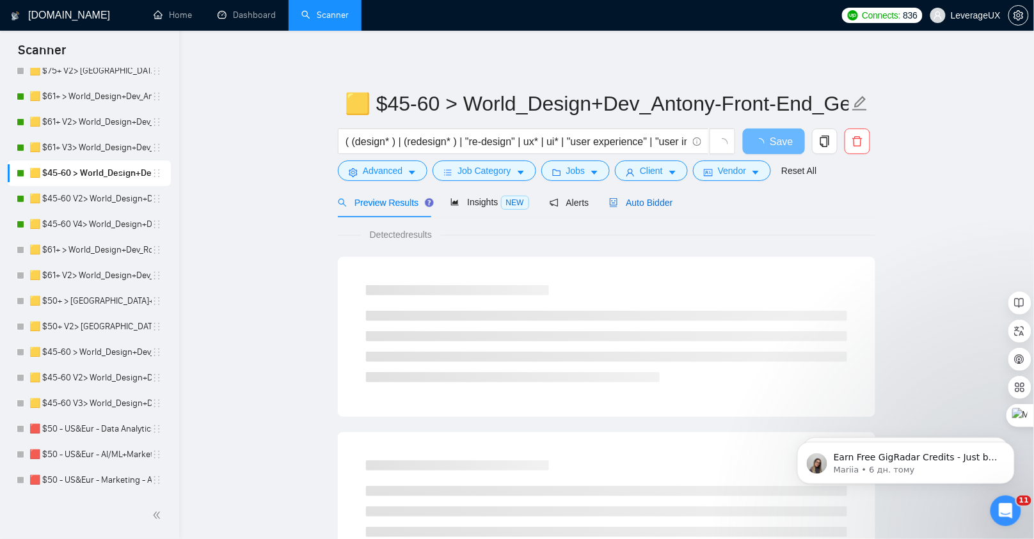
click at [649, 205] on span "Auto Bidder" at bounding box center [640, 203] width 63 height 10
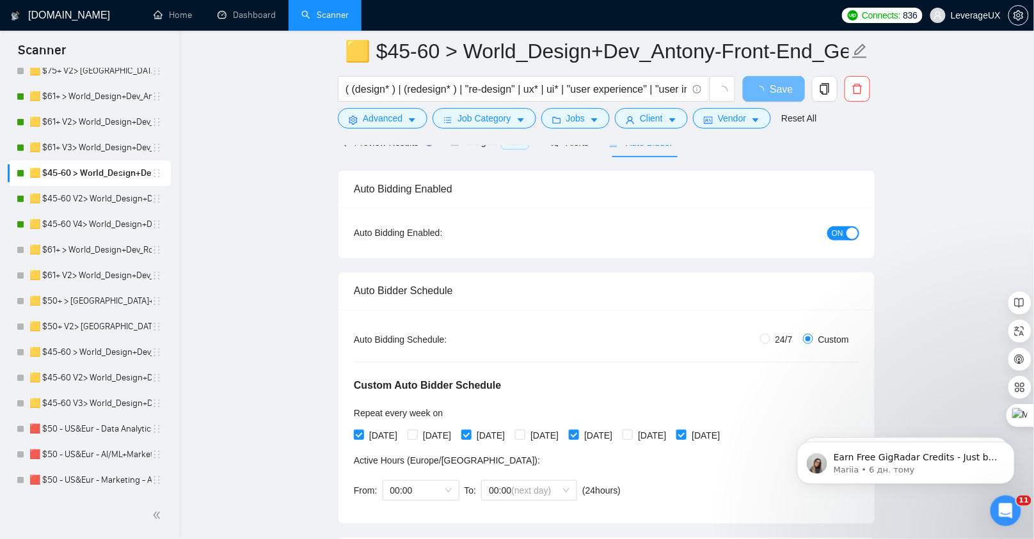
scroll to position [73, 0]
click at [578, 430] on input "[DATE]" at bounding box center [573, 431] width 9 height 9
checkbox input "false"
click at [470, 429] on input "[DATE]" at bounding box center [465, 431] width 9 height 9
checkbox input "false"
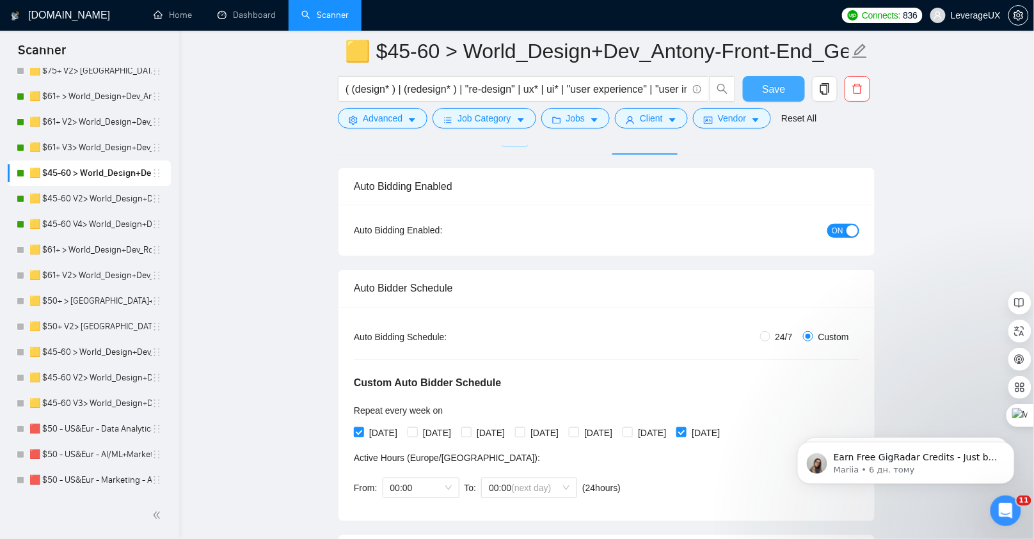
click at [776, 93] on span "Save" at bounding box center [773, 89] width 23 height 16
click at [124, 200] on link "🟨 $45-60 V2> World_Design+Dev_Antony-Front-End_General" at bounding box center [90, 199] width 122 height 26
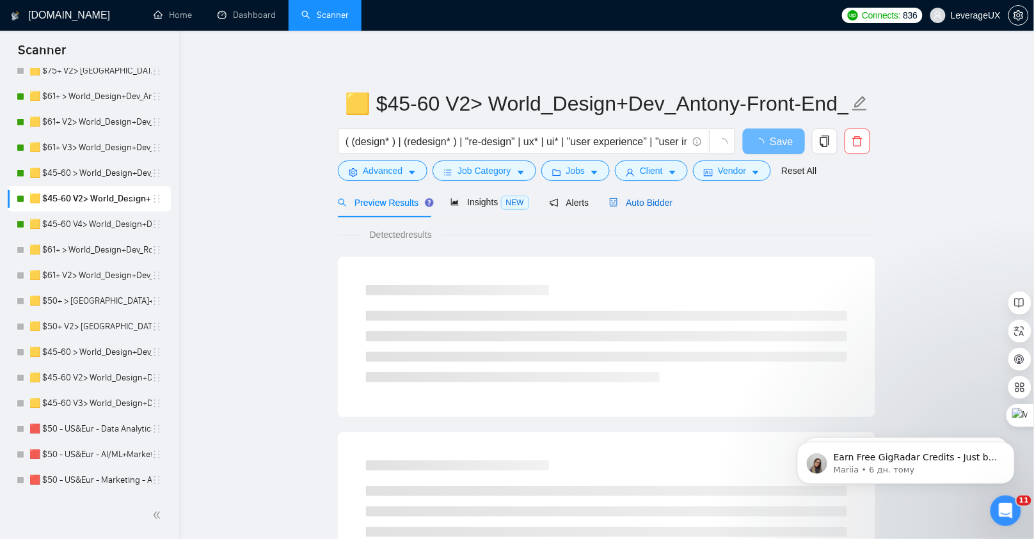
click at [658, 201] on span "Auto Bidder" at bounding box center [640, 203] width 63 height 10
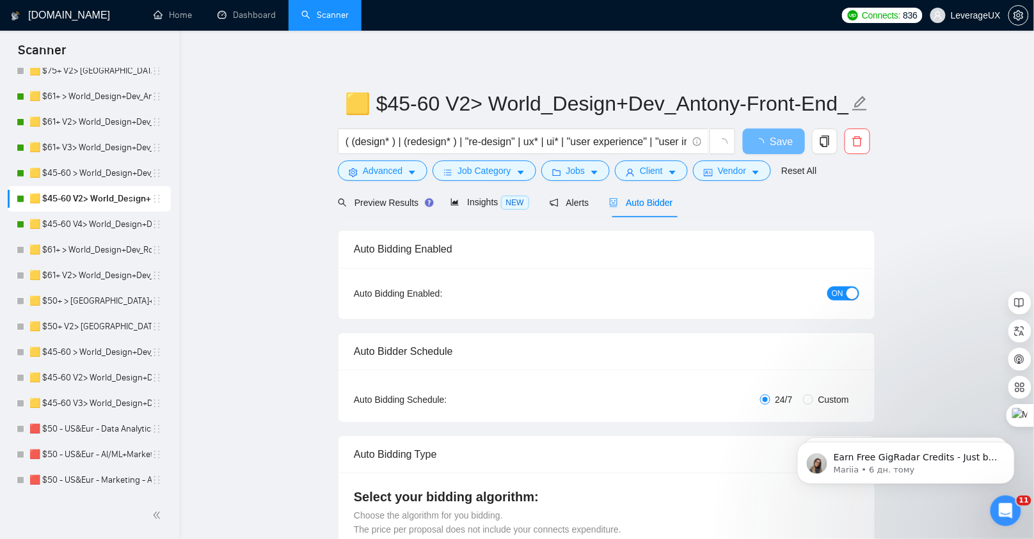
radio input "false"
radio input "true"
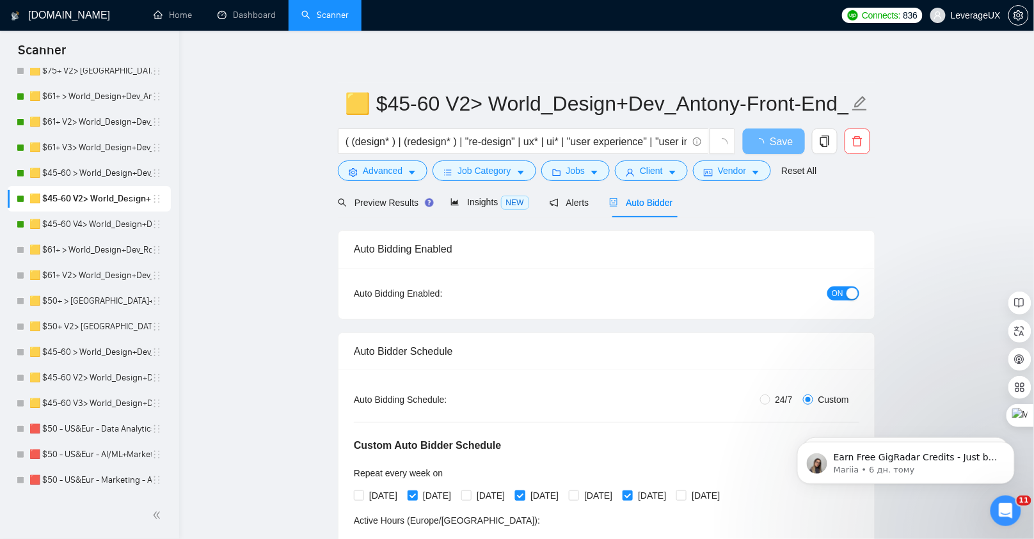
click at [524, 493] on input "[DATE]" at bounding box center [519, 495] width 9 height 9
checkbox input "false"
click at [766, 143] on span "Save" at bounding box center [773, 142] width 23 height 16
click at [114, 171] on link "🟨 $45-60 > World_Design+Dev_Antony-Front-End_General" at bounding box center [90, 174] width 122 height 26
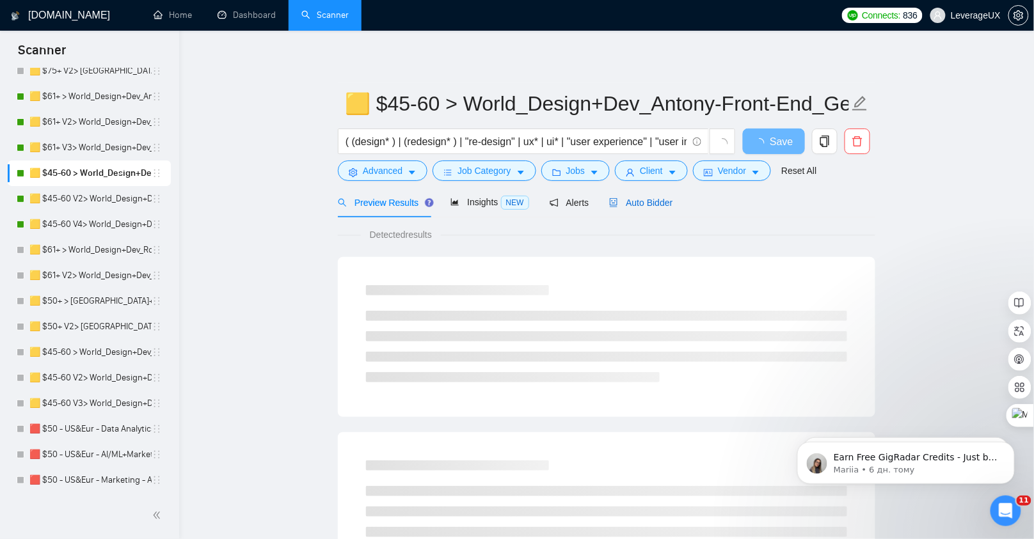
click at [648, 206] on span "Auto Bidder" at bounding box center [640, 203] width 63 height 10
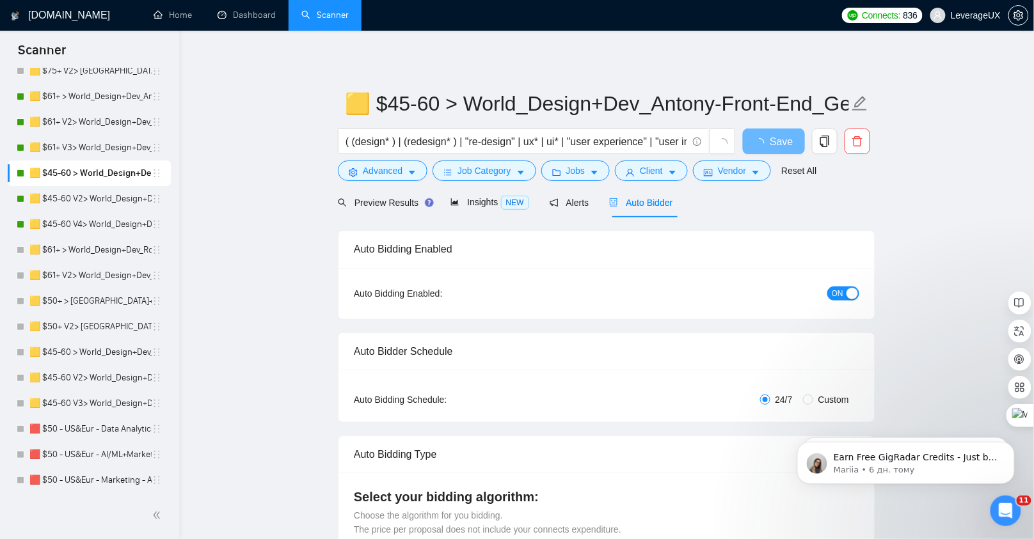
radio input "false"
radio input "true"
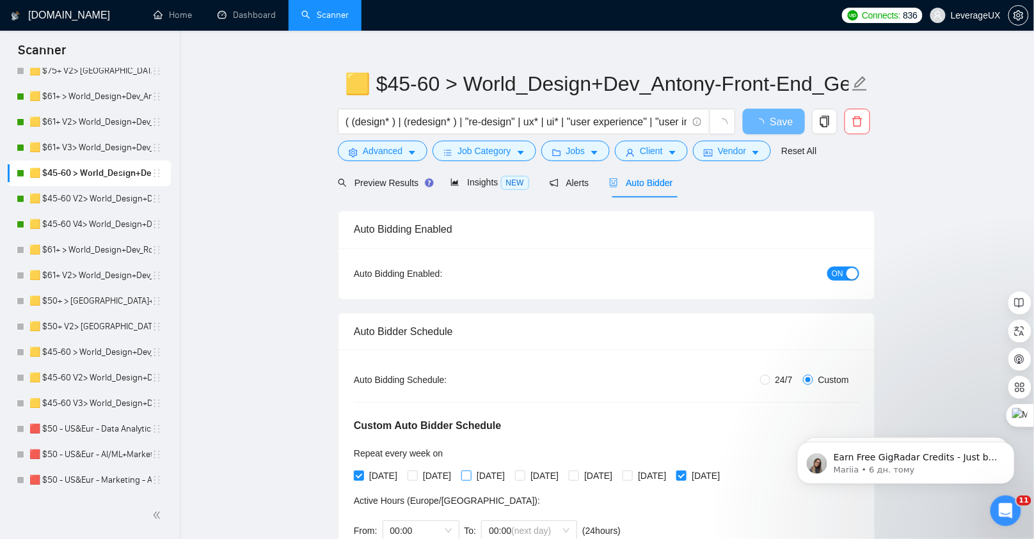
scroll to position [49, 0]
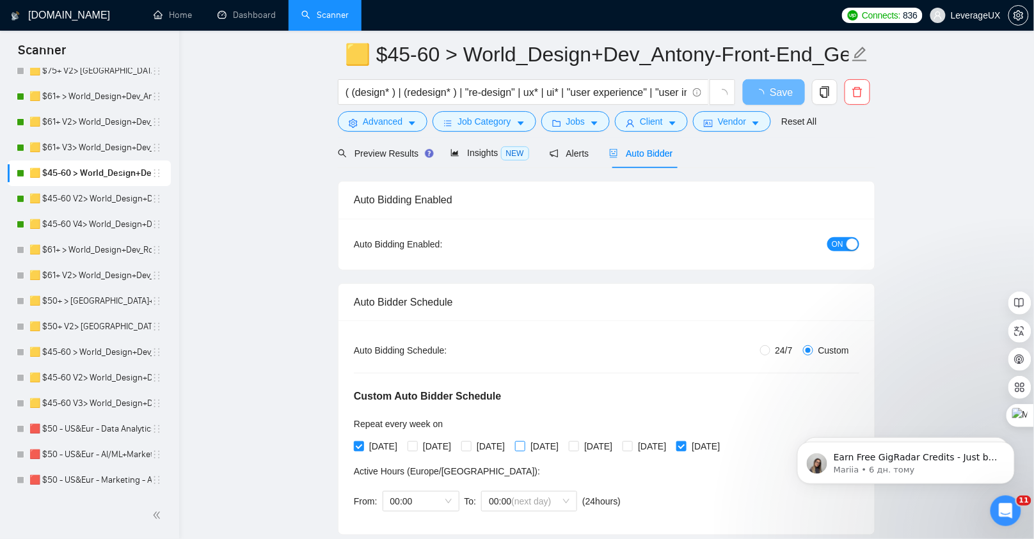
click at [553, 450] on label "[DATE]" at bounding box center [539, 446] width 49 height 14
click at [524, 450] on input "[DATE]" at bounding box center [519, 445] width 9 height 9
checkbox input "true"
click at [750, 88] on button "Save" at bounding box center [774, 92] width 62 height 26
